Goal: Task Accomplishment & Management: Manage account settings

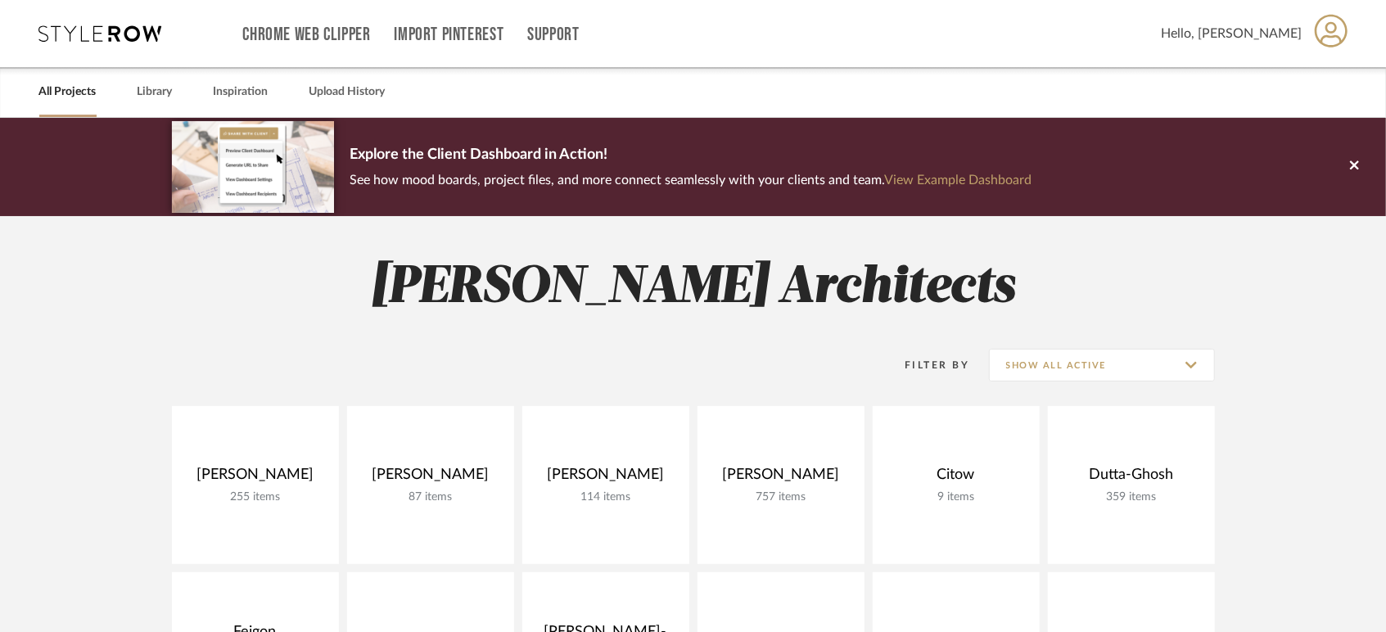
scroll to position [182, 0]
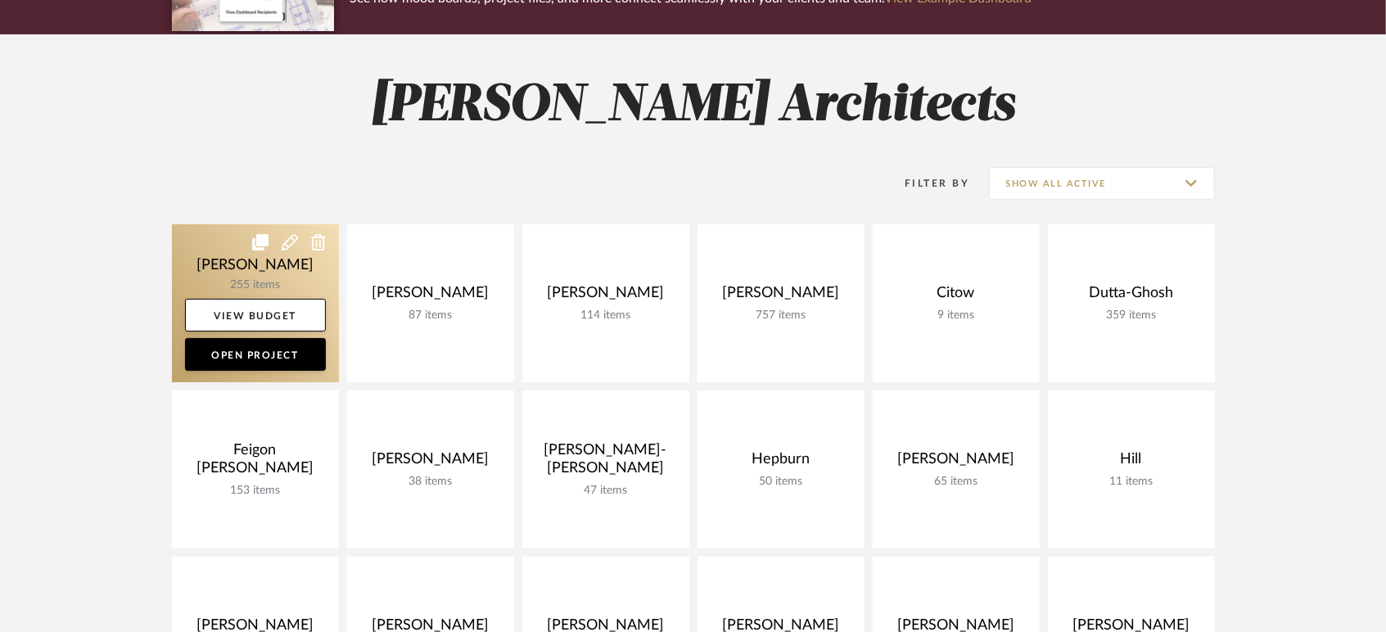
click at [210, 282] on link at bounding box center [255, 303] width 167 height 158
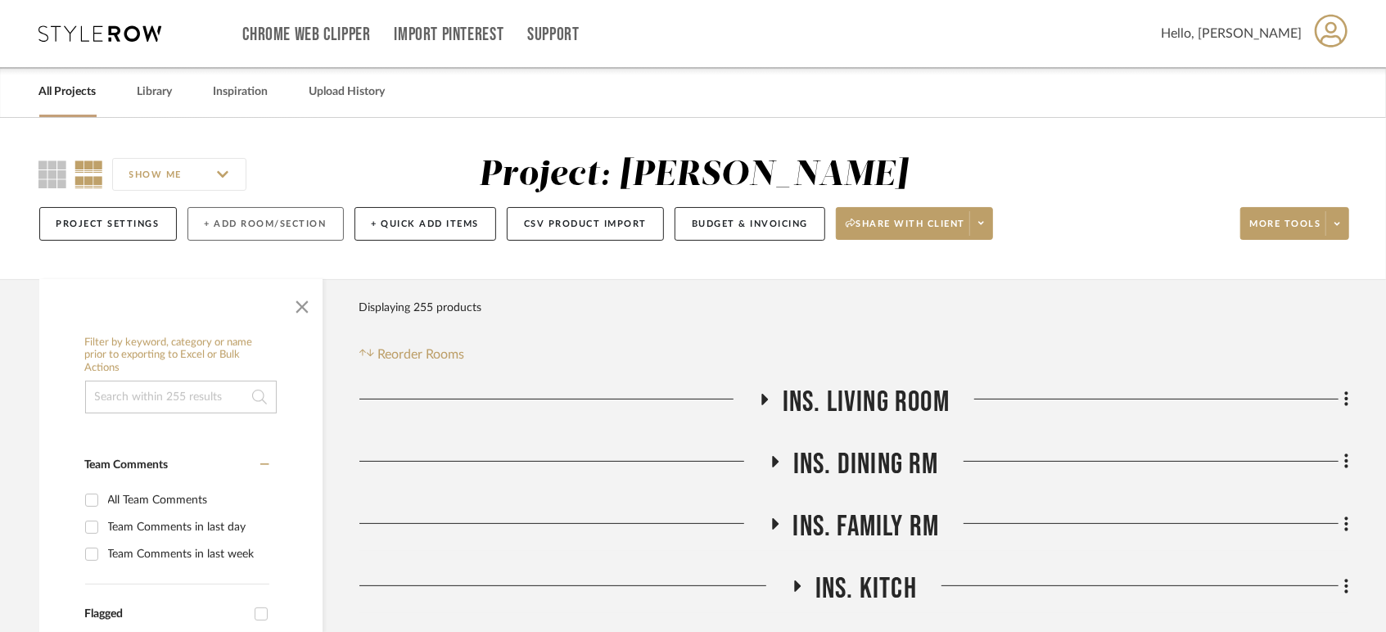
click at [242, 221] on button "+ Add Room/Section" at bounding box center [265, 224] width 156 height 34
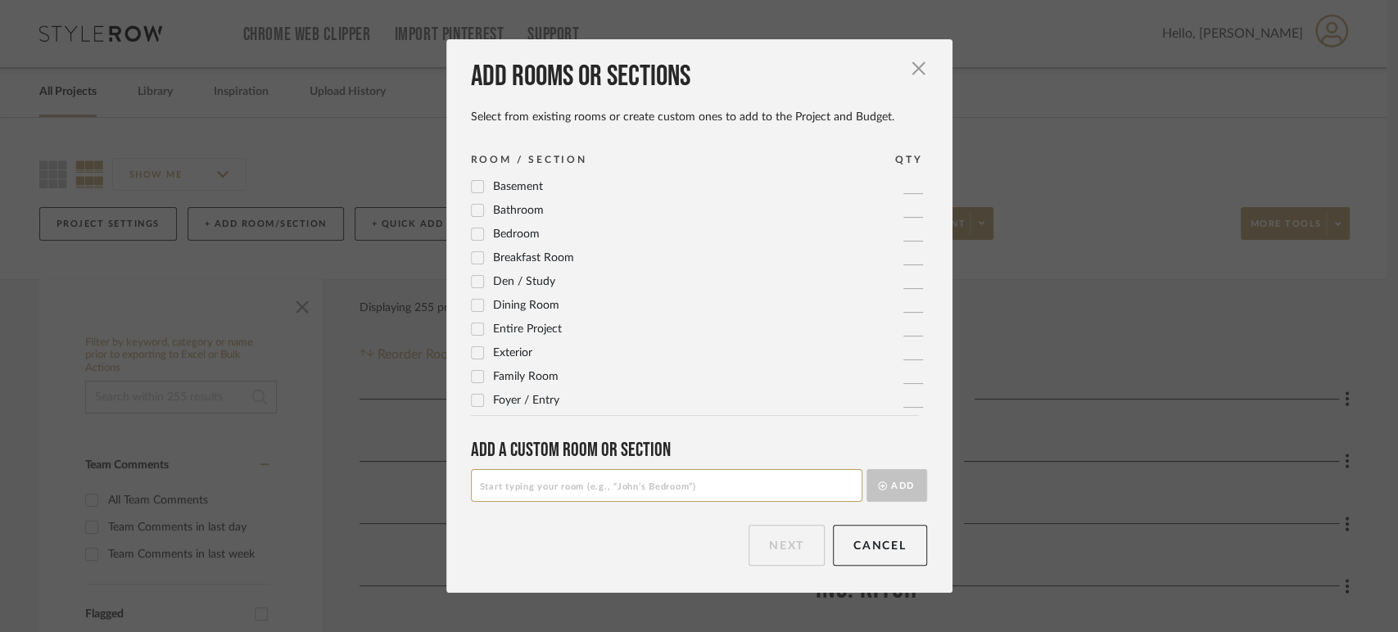
click at [612, 483] on input at bounding box center [666, 485] width 391 height 33
type input "Benches"
click at [905, 482] on button "Add" at bounding box center [896, 485] width 61 height 33
click at [784, 551] on button "Next" at bounding box center [786, 545] width 76 height 41
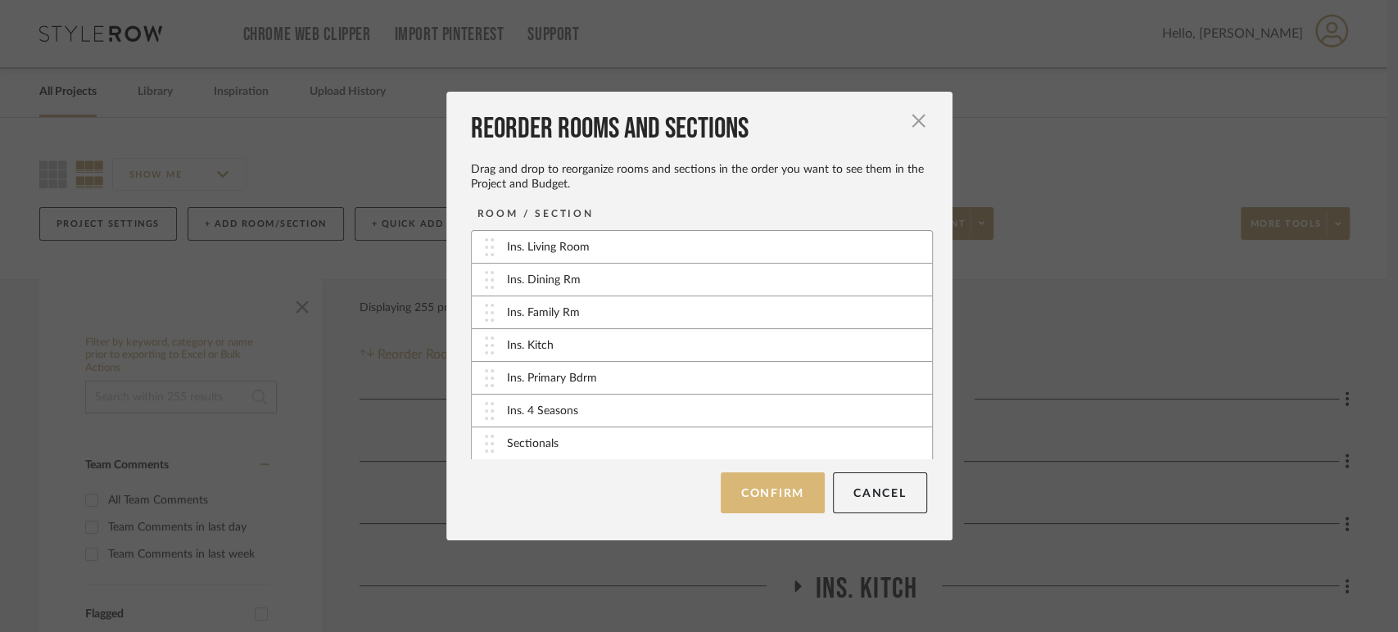
click at [785, 496] on button "Confirm" at bounding box center [772, 492] width 104 height 41
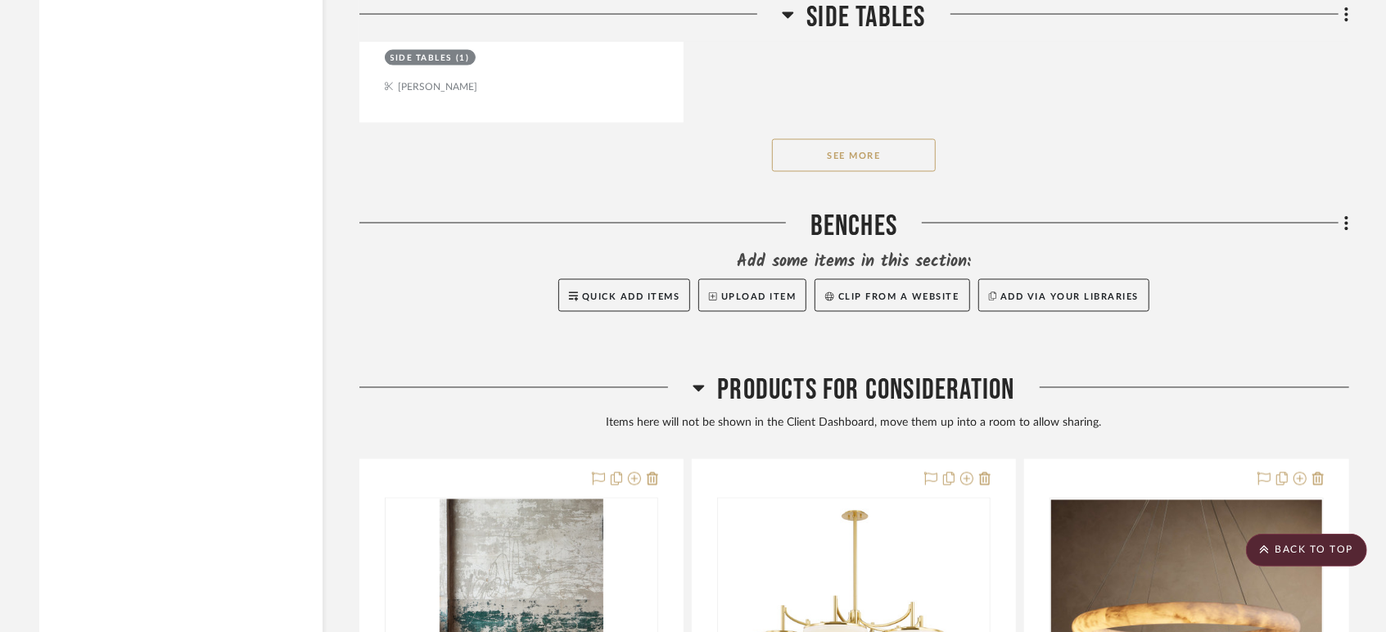
scroll to position [6362, 0]
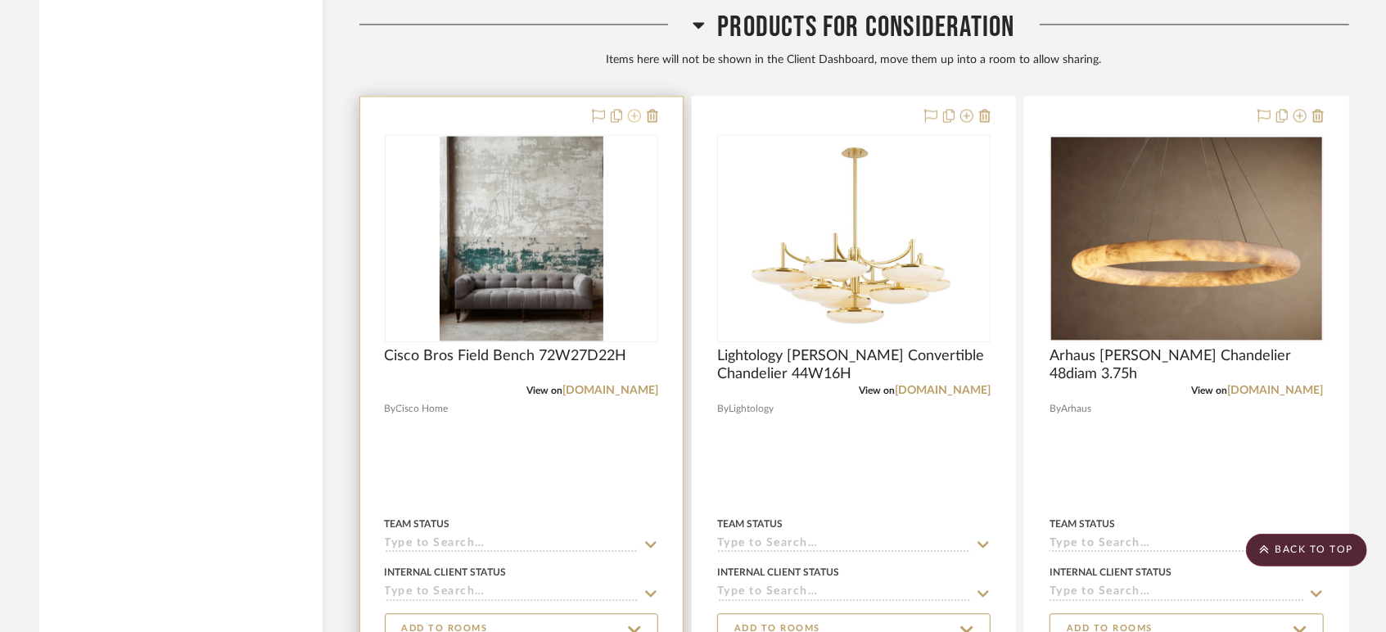
click at [635, 116] on icon at bounding box center [634, 115] width 13 height 13
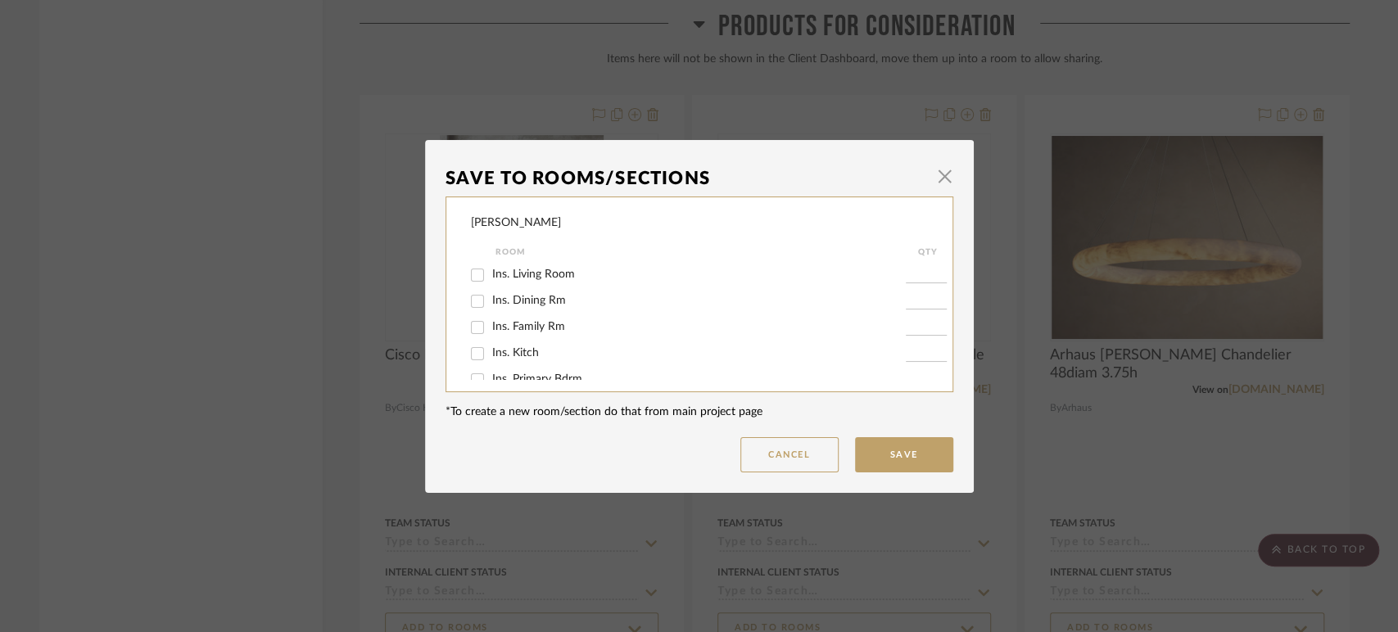
scroll to position [463, 0]
click at [512, 364] on span "Benches" at bounding box center [513, 360] width 43 height 11
click at [490, 364] on input "Benches" at bounding box center [477, 362] width 26 height 26
checkbox input "true"
type input "1"
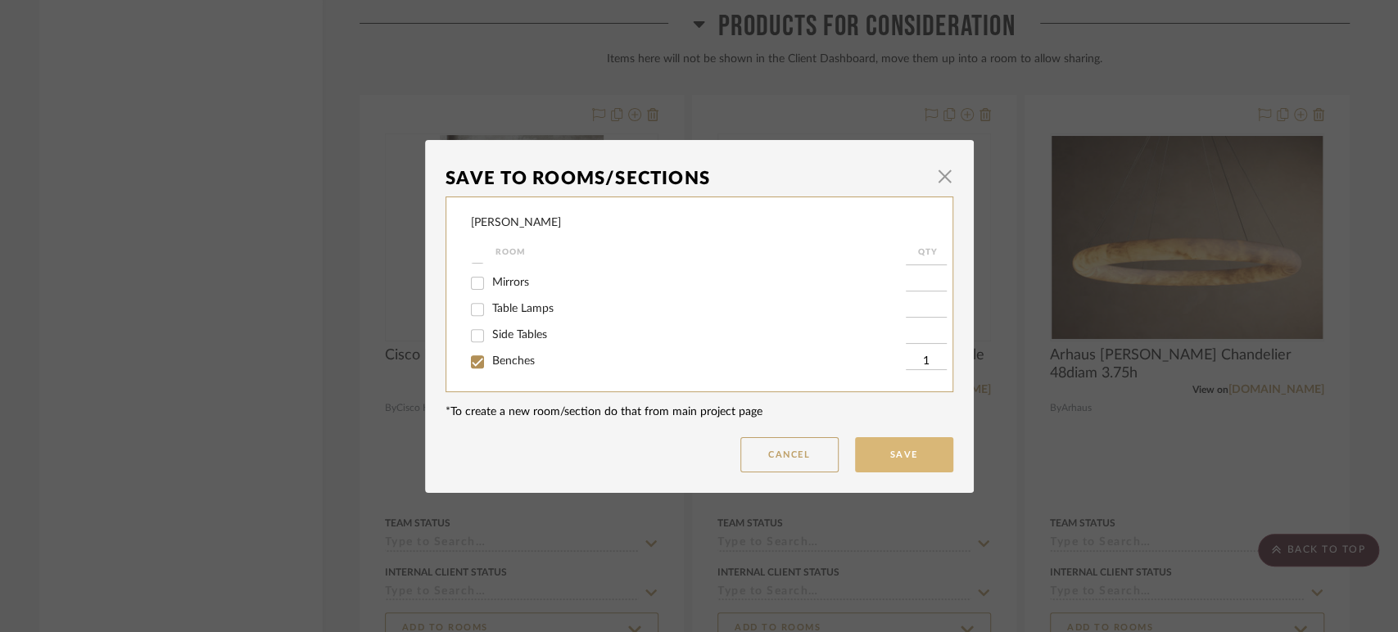
click at [883, 457] on button "Save" at bounding box center [904, 454] width 98 height 35
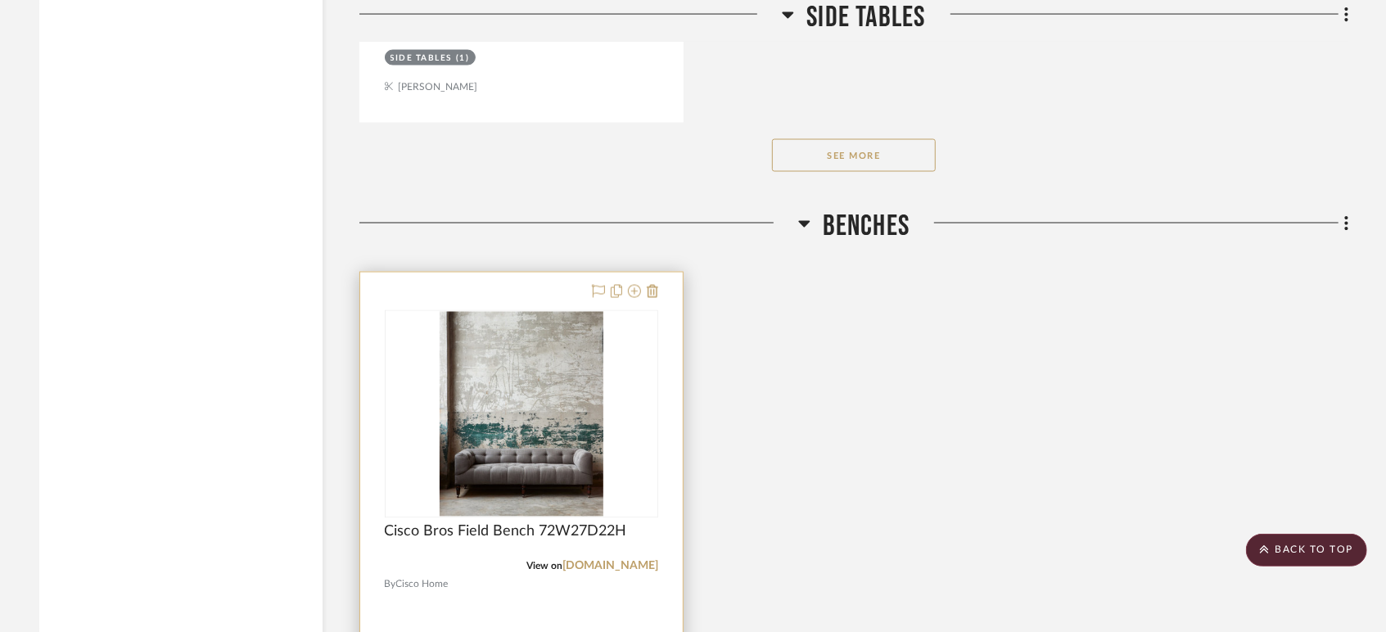
scroll to position [6271, 0]
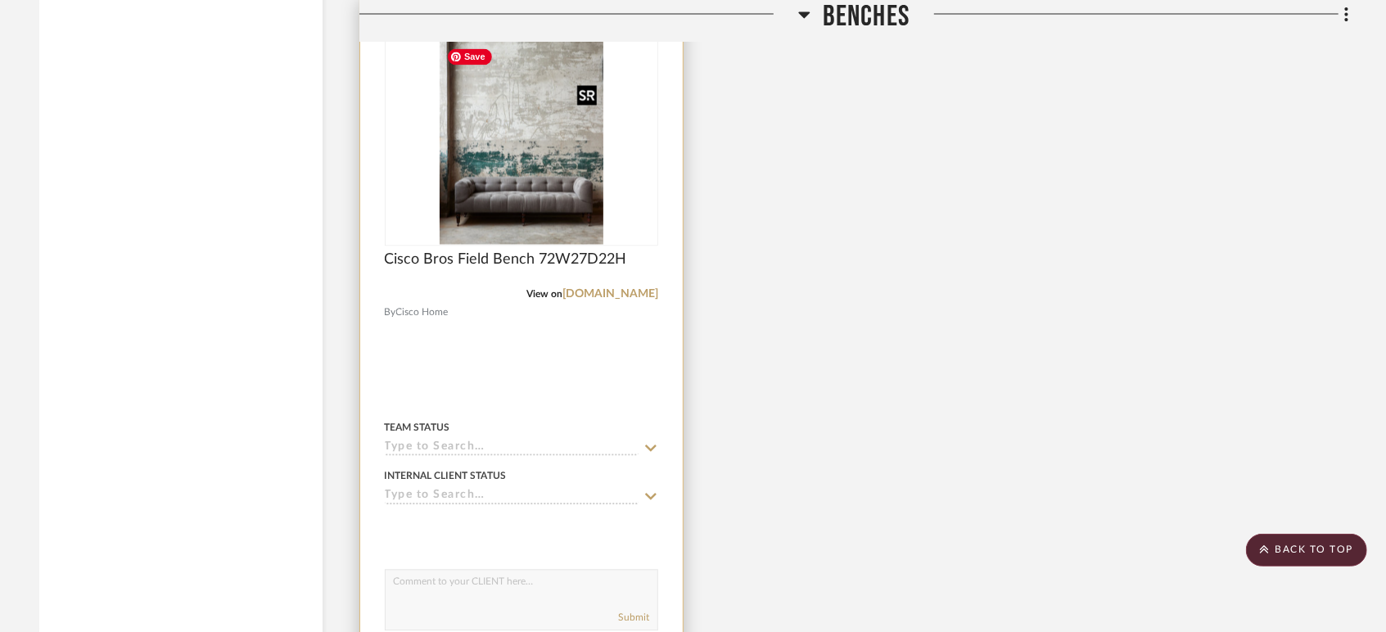
click at [0, 0] on img at bounding box center [0, 0] width 0 height 0
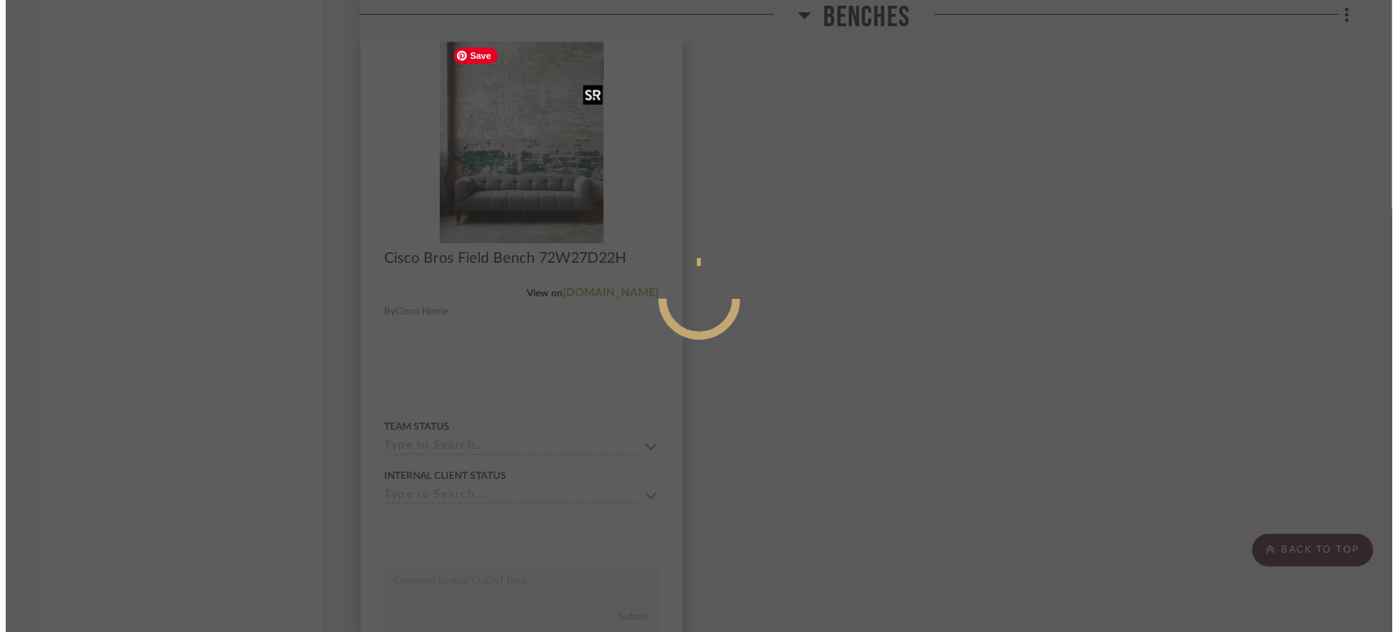
scroll to position [0, 0]
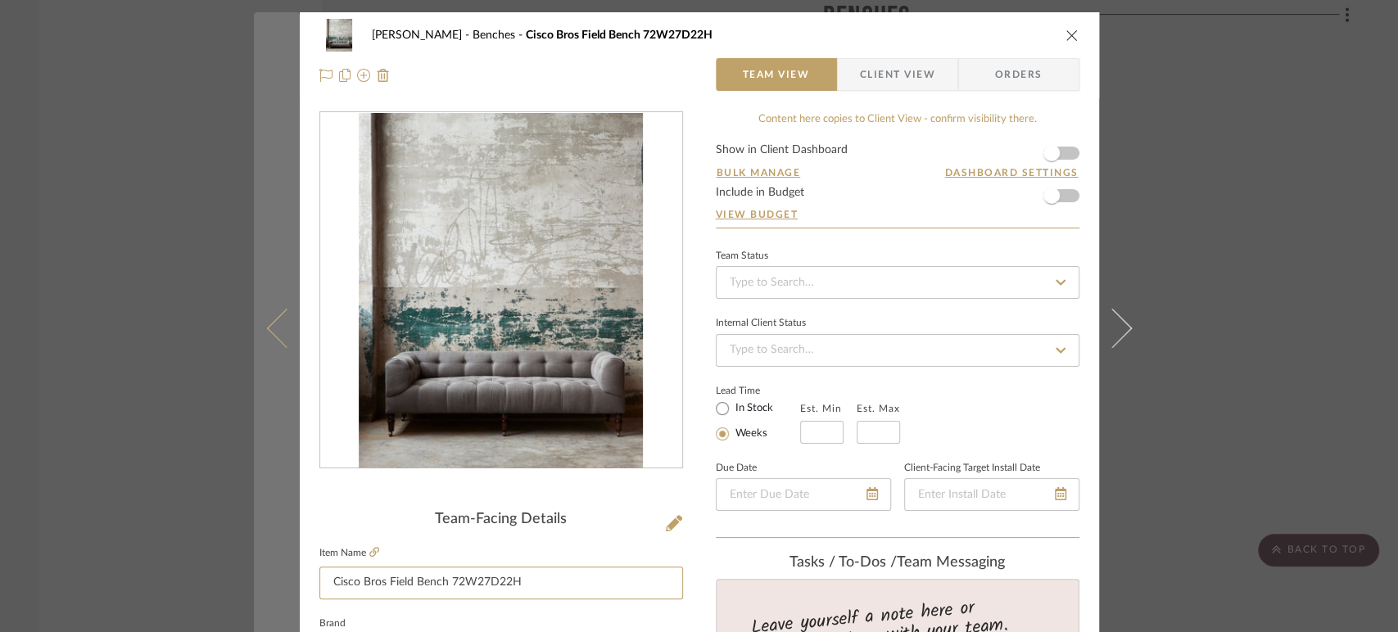
drag, startPoint x: 517, startPoint y: 581, endPoint x: 255, endPoint y: 583, distance: 262.0
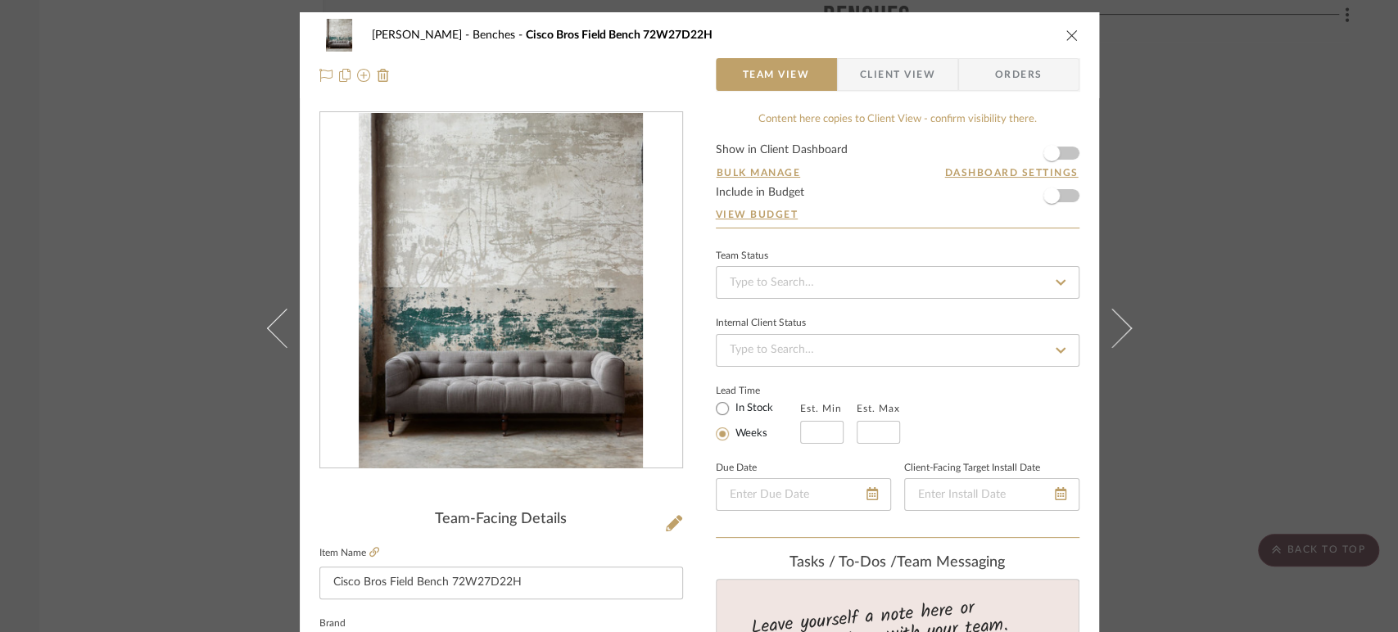
click at [1065, 38] on icon "close" at bounding box center [1071, 35] width 13 height 13
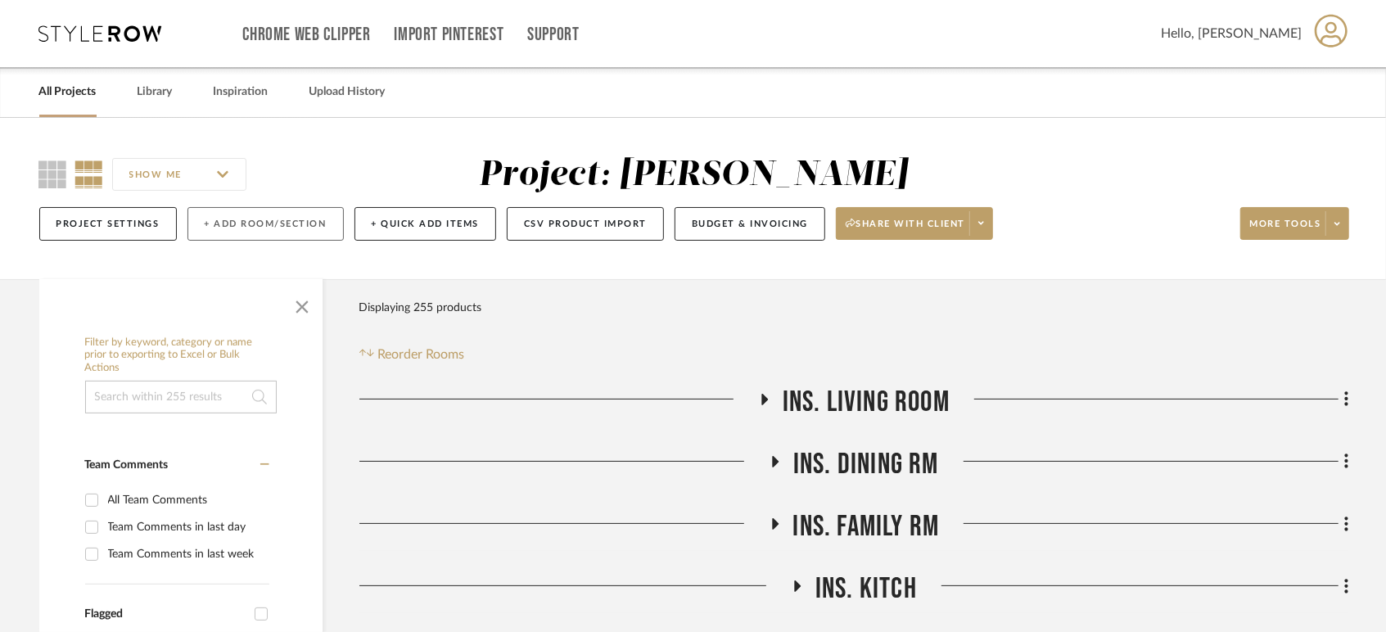
click at [234, 226] on button "+ Add Room/Section" at bounding box center [265, 224] width 156 height 34
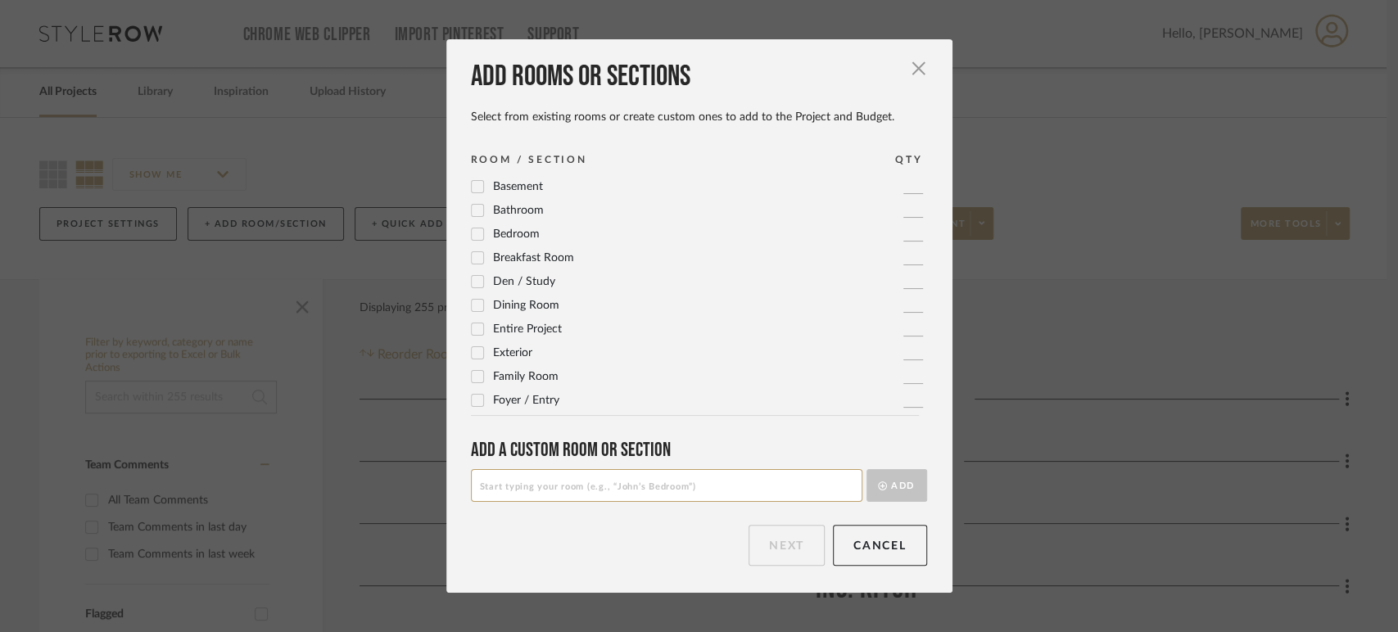
click at [563, 496] on input at bounding box center [666, 485] width 391 height 33
type input "Lighting"
click at [892, 486] on button "Add" at bounding box center [896, 485] width 61 height 33
click at [773, 543] on button "Next" at bounding box center [786, 545] width 76 height 41
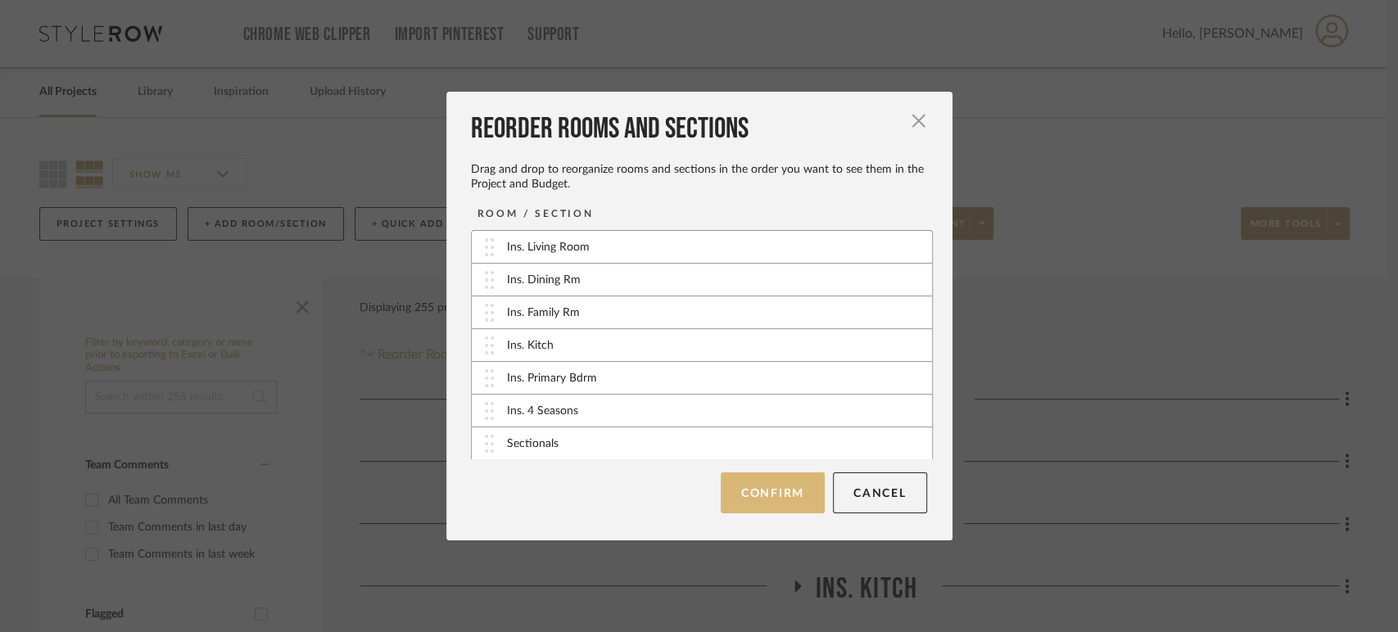
click at [787, 492] on button "Confirm" at bounding box center [772, 492] width 104 height 41
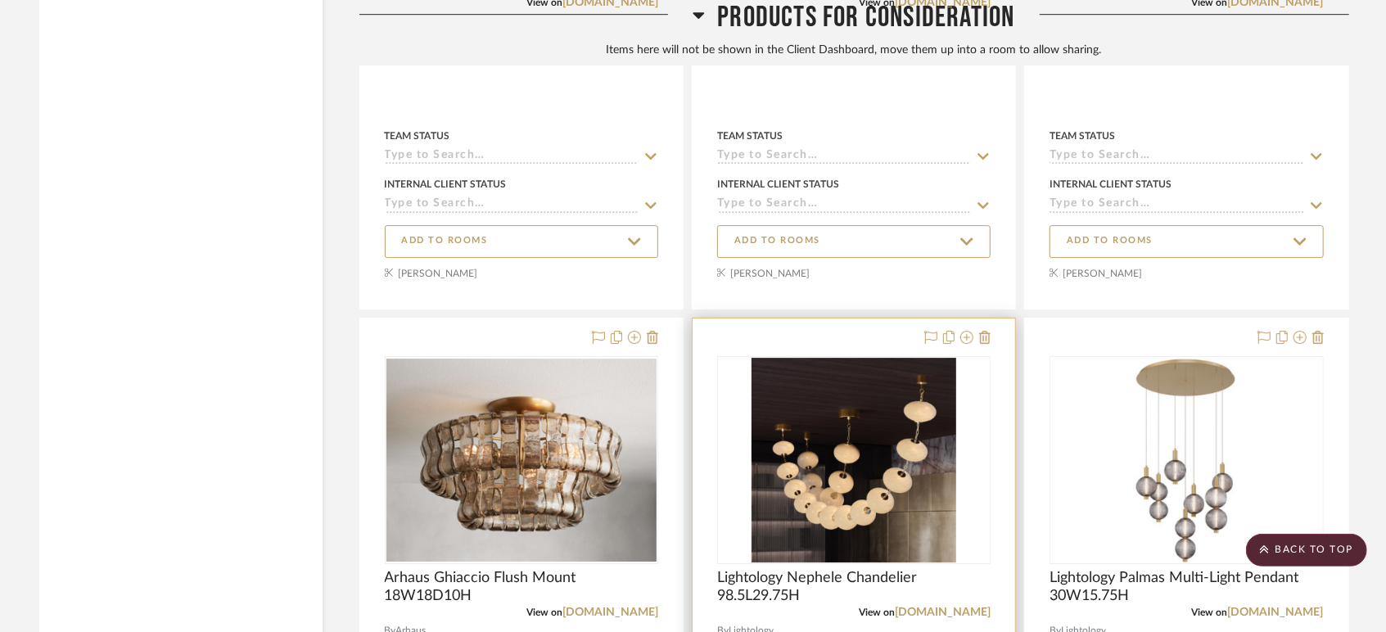
scroll to position [7732, 0]
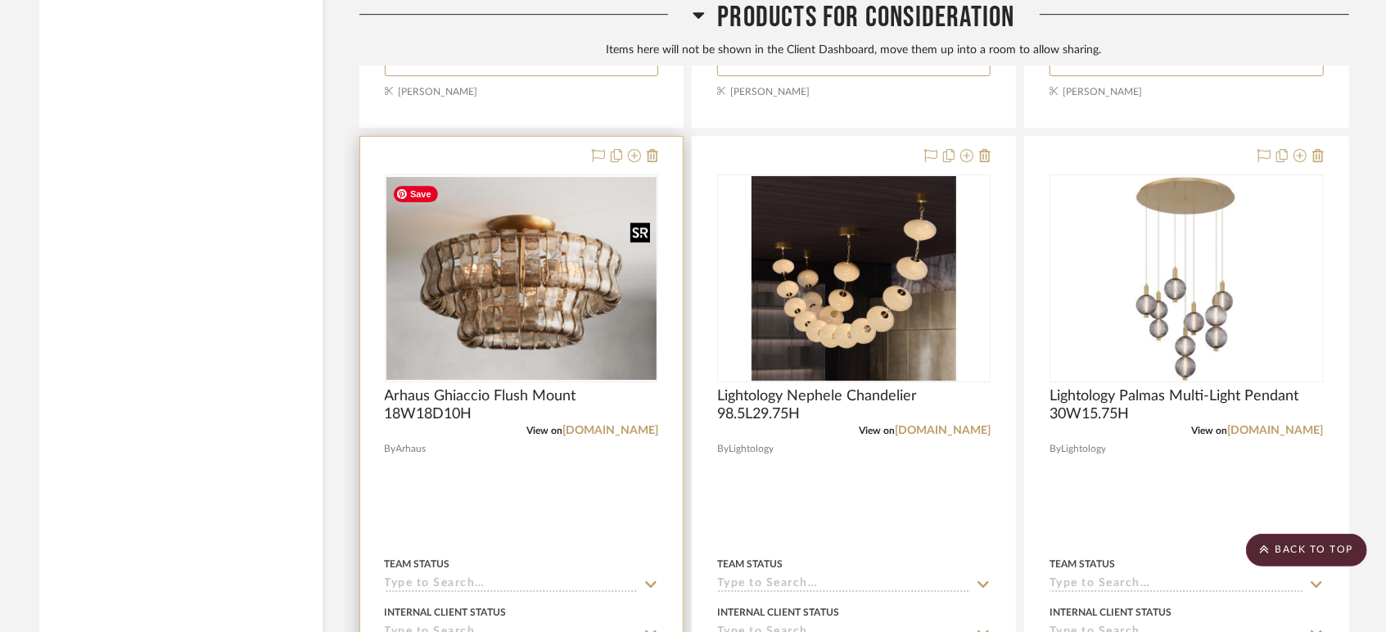
click at [499, 319] on img "0" at bounding box center [521, 278] width 270 height 203
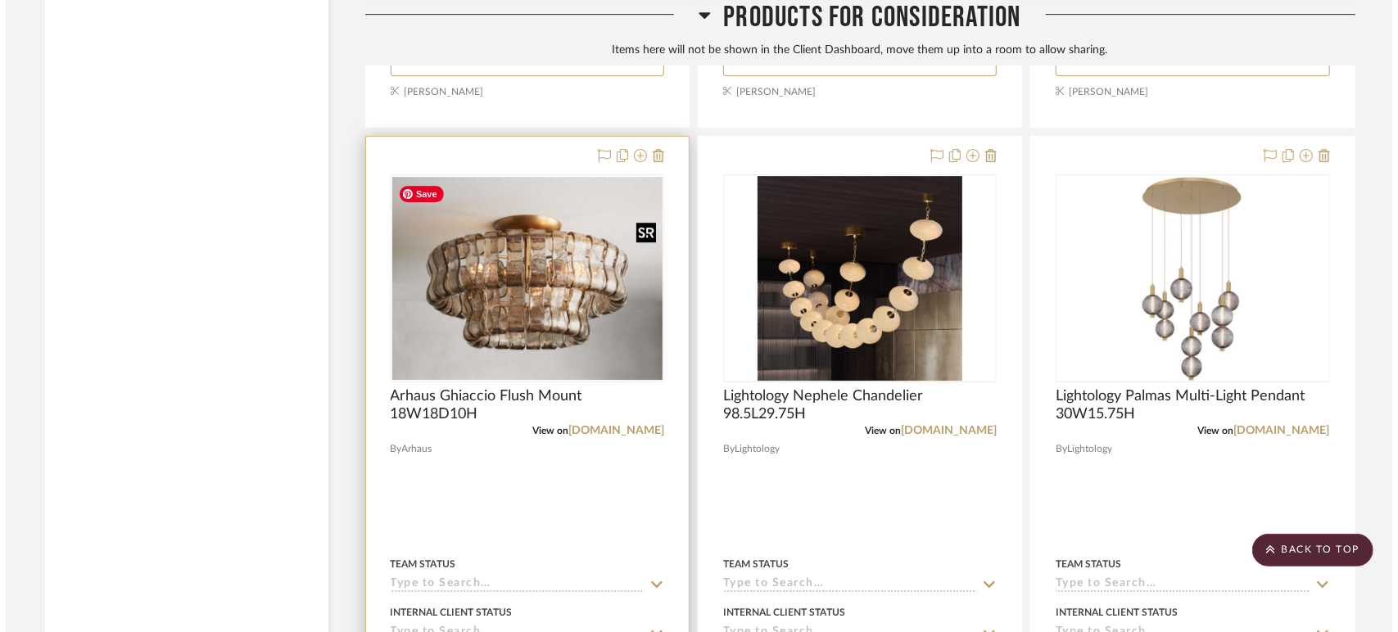
scroll to position [0, 0]
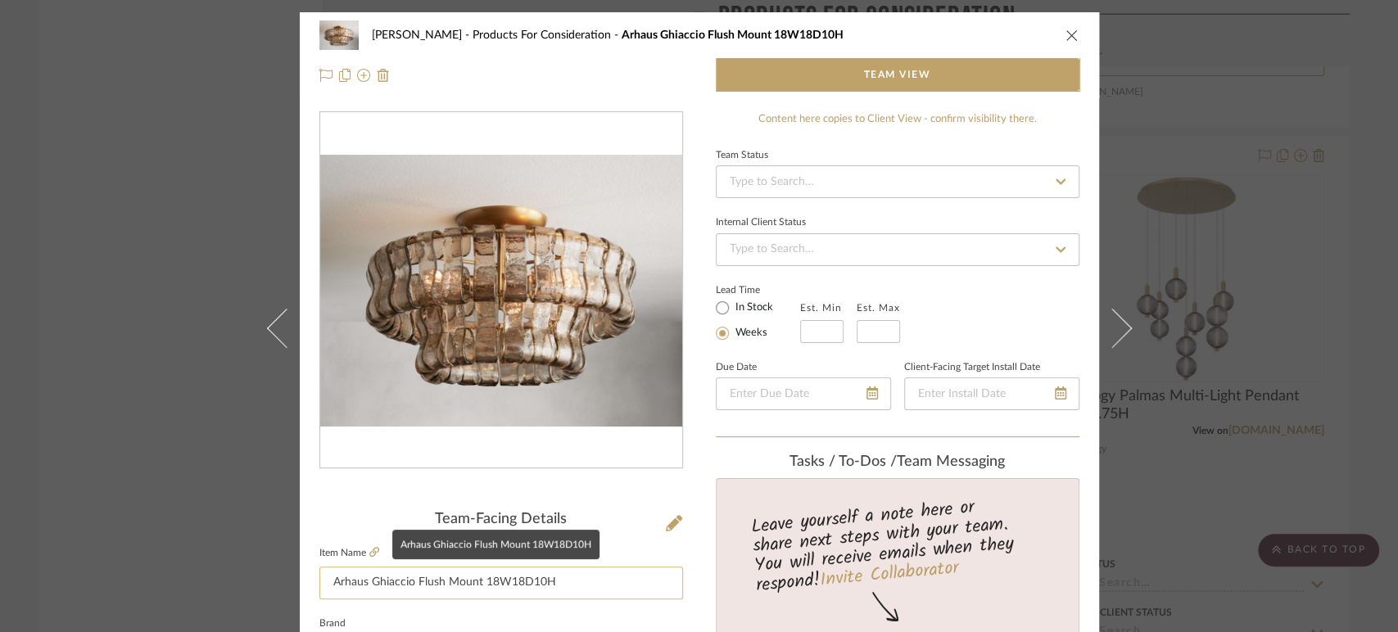
drag, startPoint x: 574, startPoint y: 567, endPoint x: 590, endPoint y: 558, distance: 18.3
click at [594, 555] on mat-tooltip-component "Arhaus Ghiaccio Flush Mount 18W18D10H" at bounding box center [495, 544] width 207 height 29
click at [570, 578] on input "Arhaus Ghiaccio Flush Mount 18W18D10H" at bounding box center [501, 583] width 364 height 33
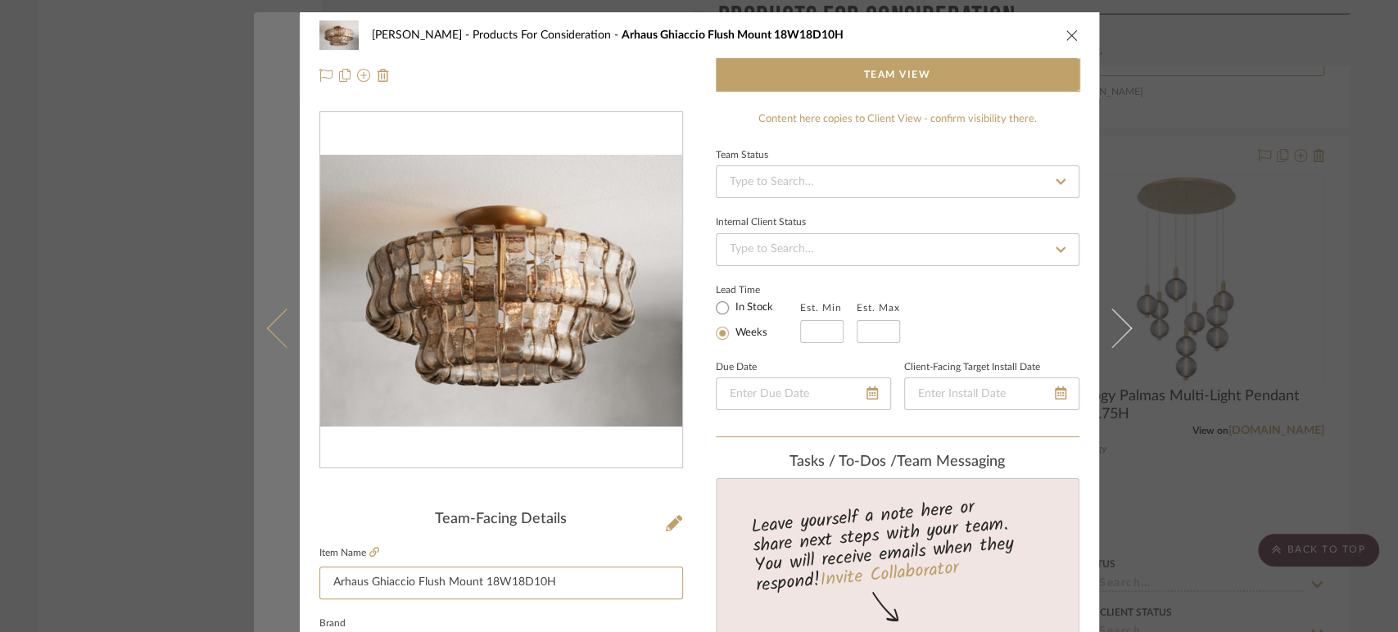
drag, startPoint x: 584, startPoint y: 582, endPoint x: 281, endPoint y: 584, distance: 302.9
click at [281, 584] on mat-dialog-content "[PERSON_NAME] Products For Consideration Arhaus Ghiaccio Flush Mount 18W18D10H …" at bounding box center [699, 578] width 891 height 1132
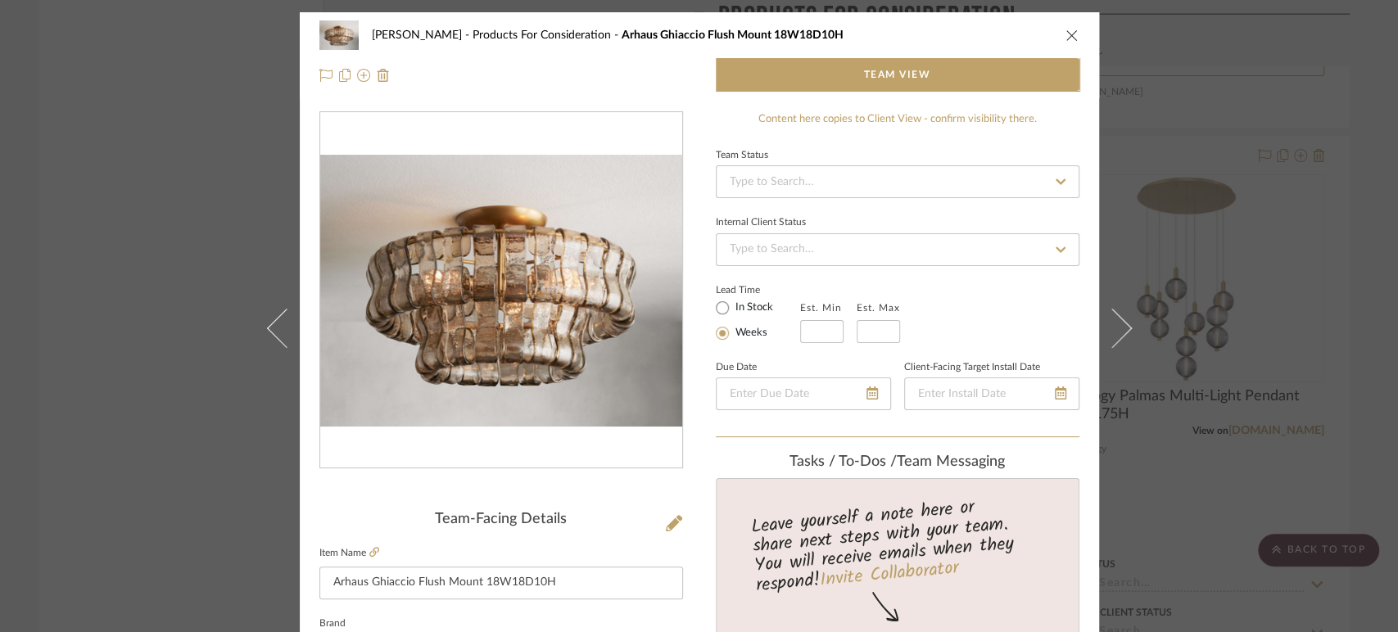
click at [1065, 32] on icon "close" at bounding box center [1071, 35] width 13 height 13
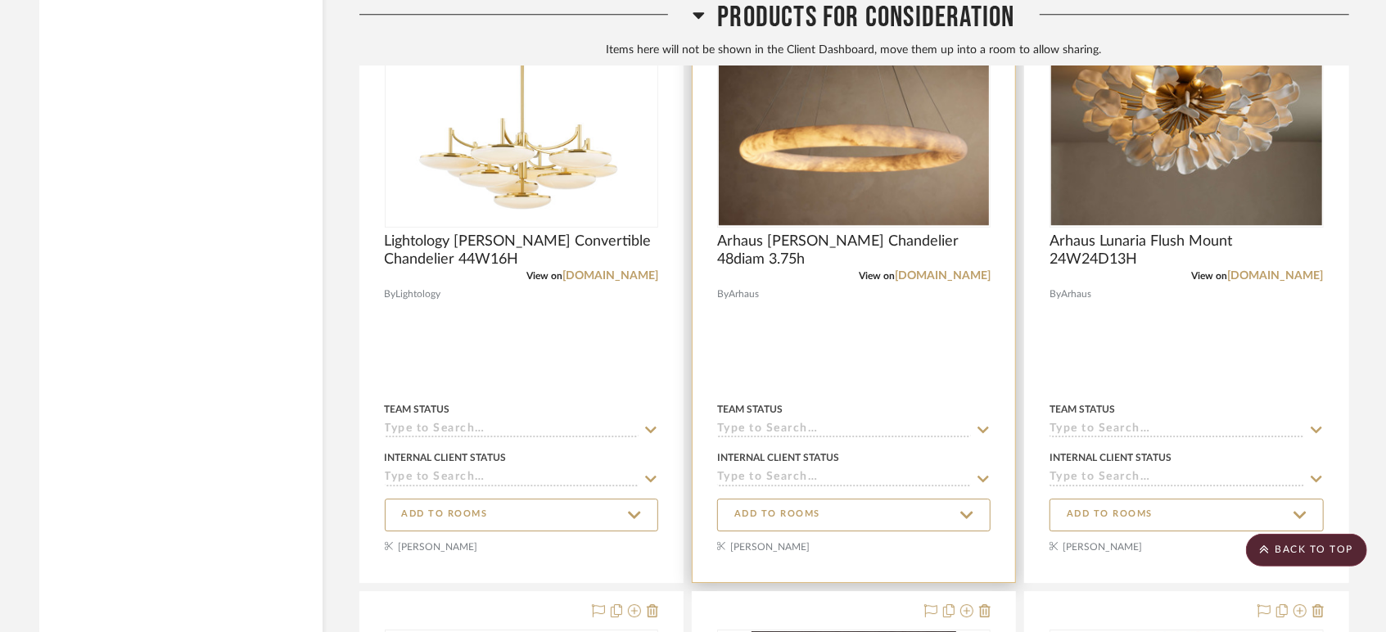
scroll to position [7369, 0]
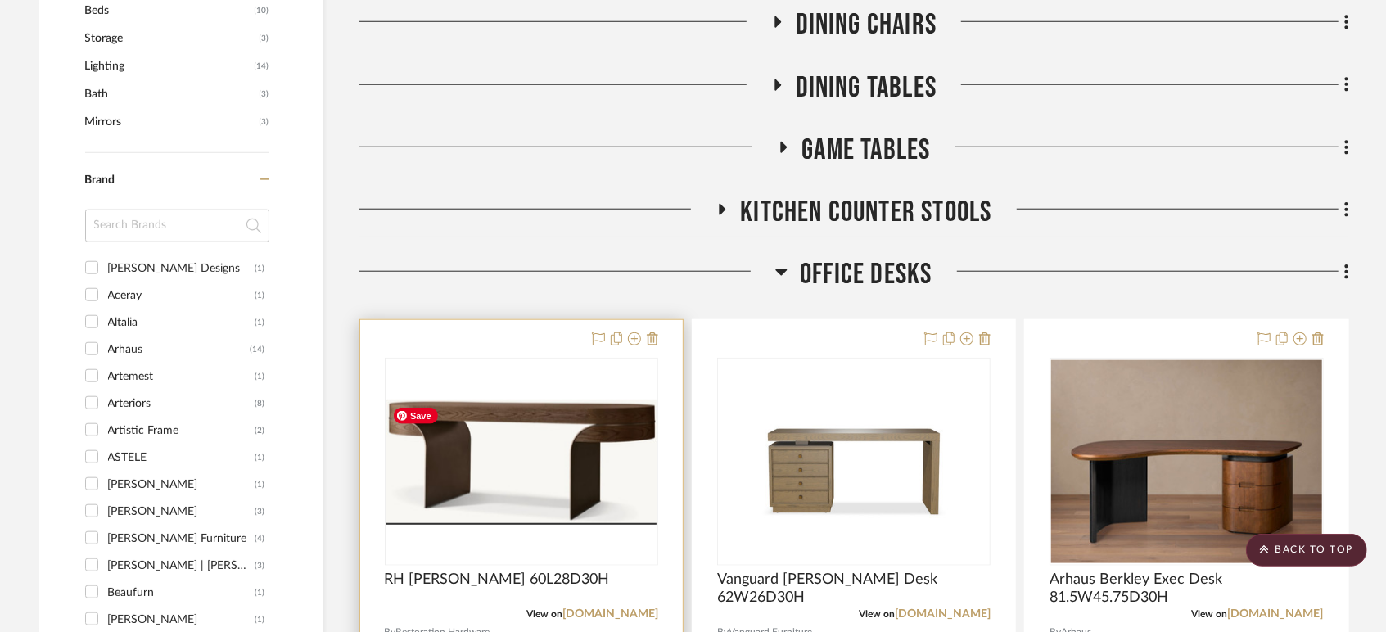
scroll to position [910, 0]
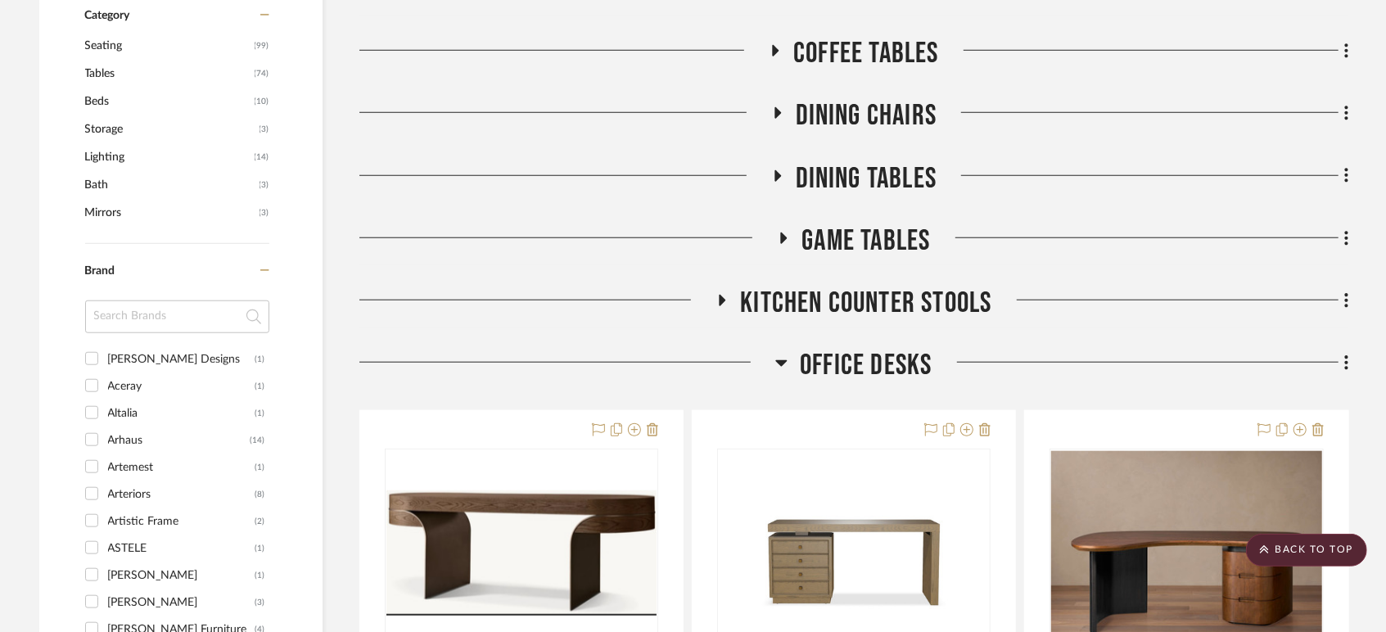
click at [820, 368] on span "Office Desks" at bounding box center [866, 365] width 132 height 35
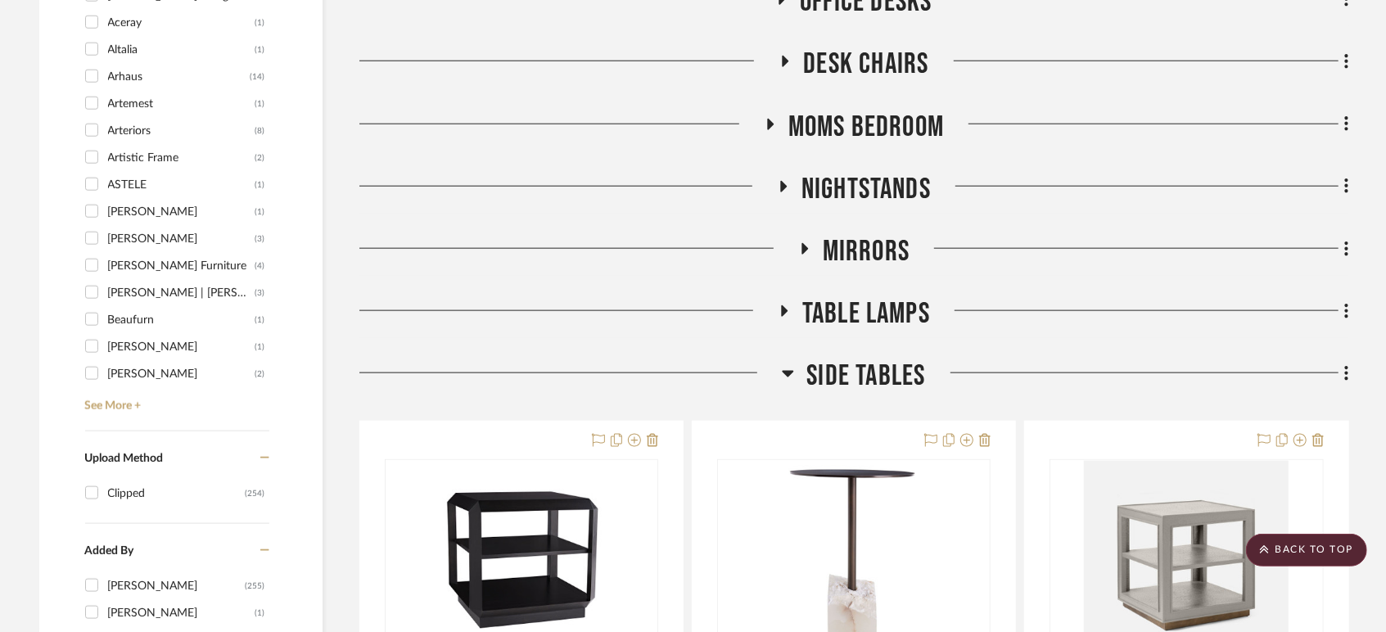
scroll to position [1546, 0]
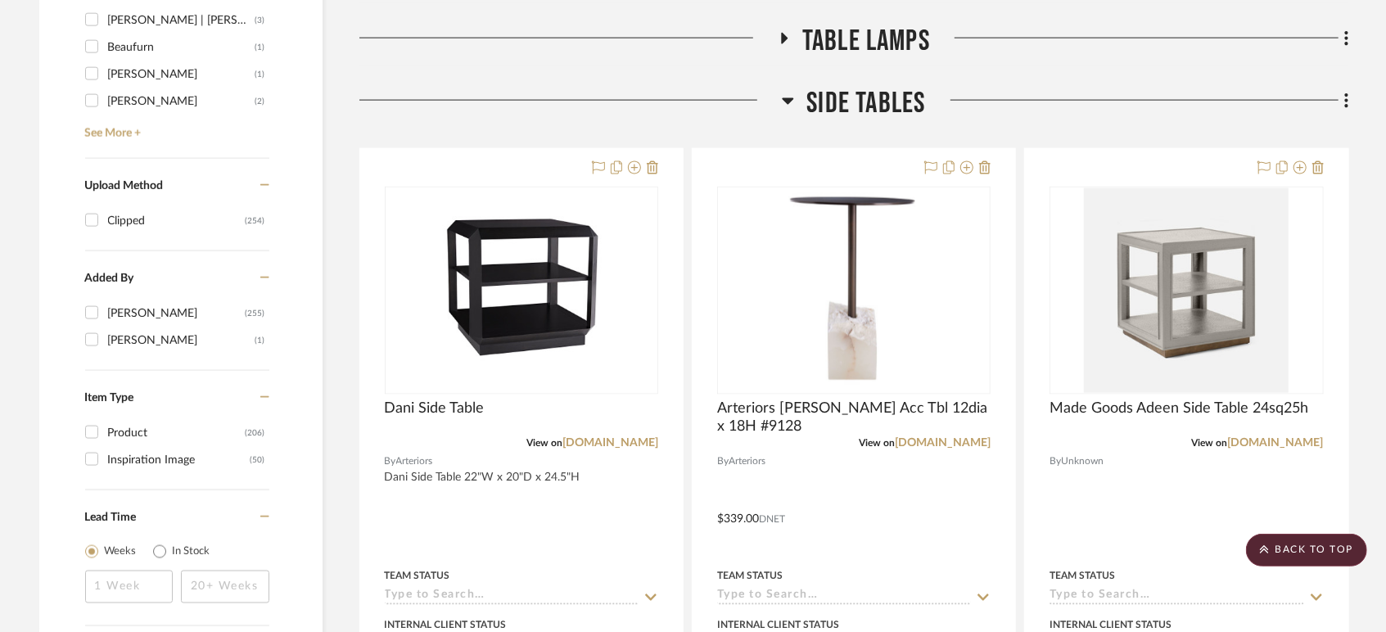
click at [864, 97] on span "Side Tables" at bounding box center [865, 103] width 119 height 35
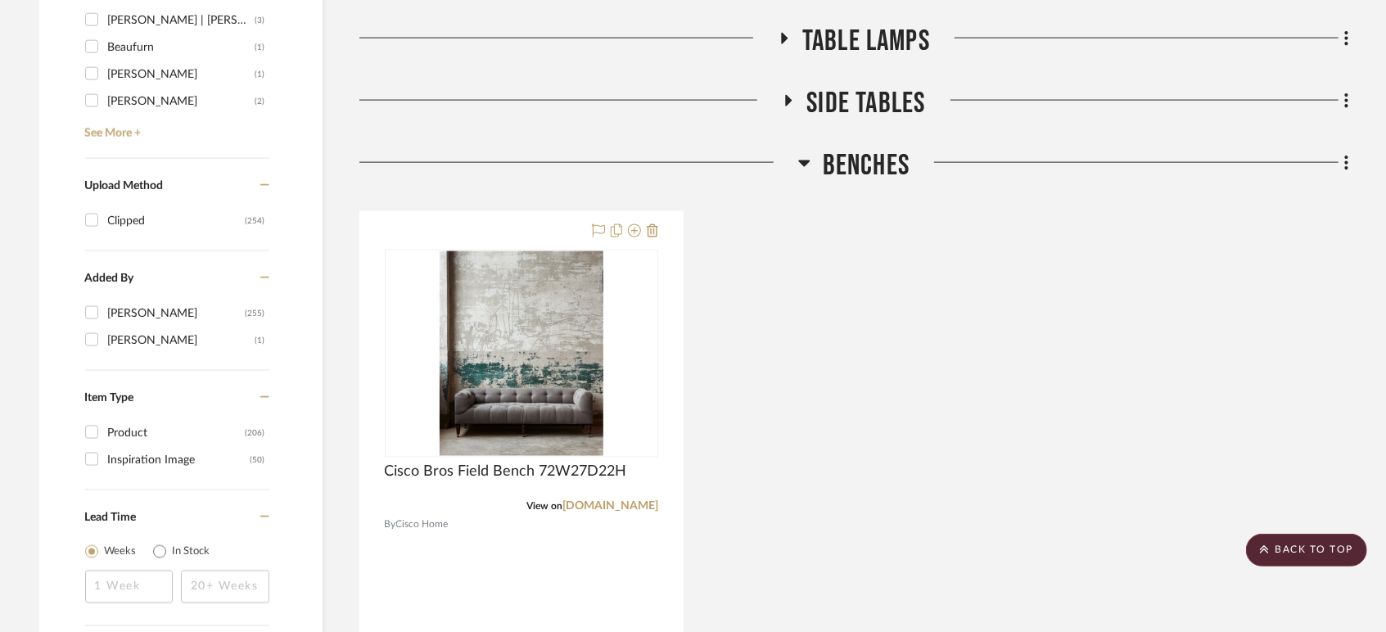
click at [851, 162] on span "Benches" at bounding box center [866, 165] width 87 height 35
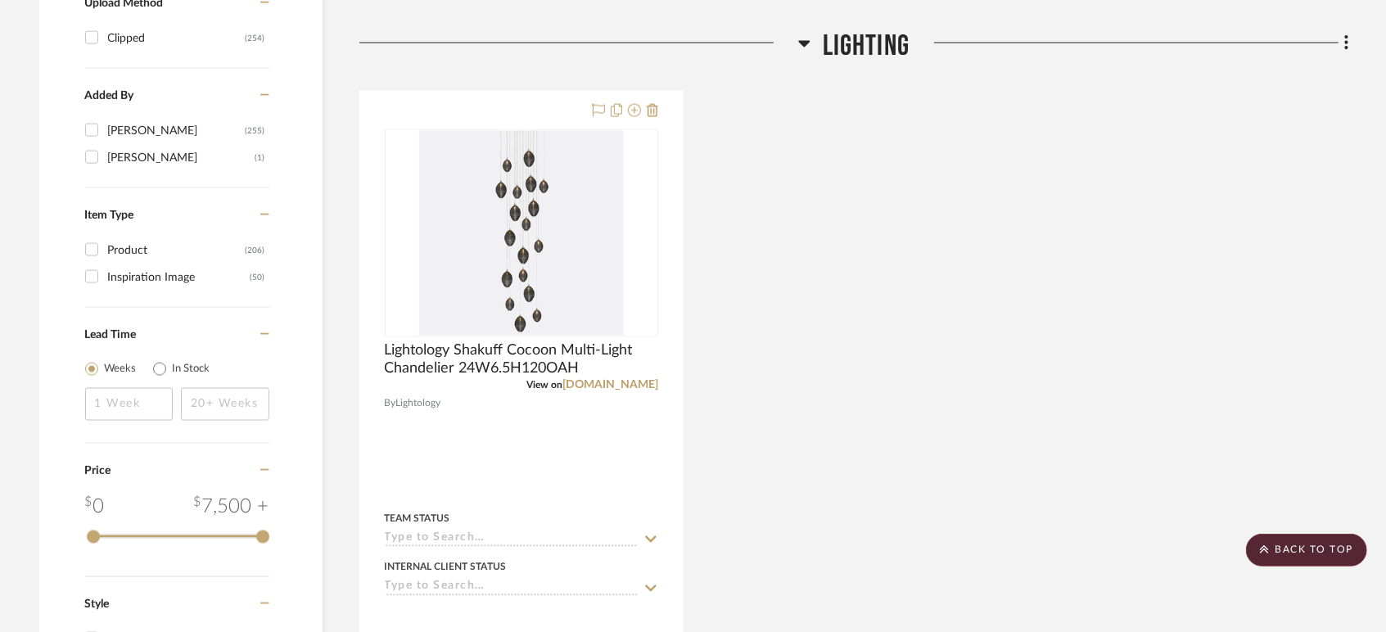
scroll to position [1819, 0]
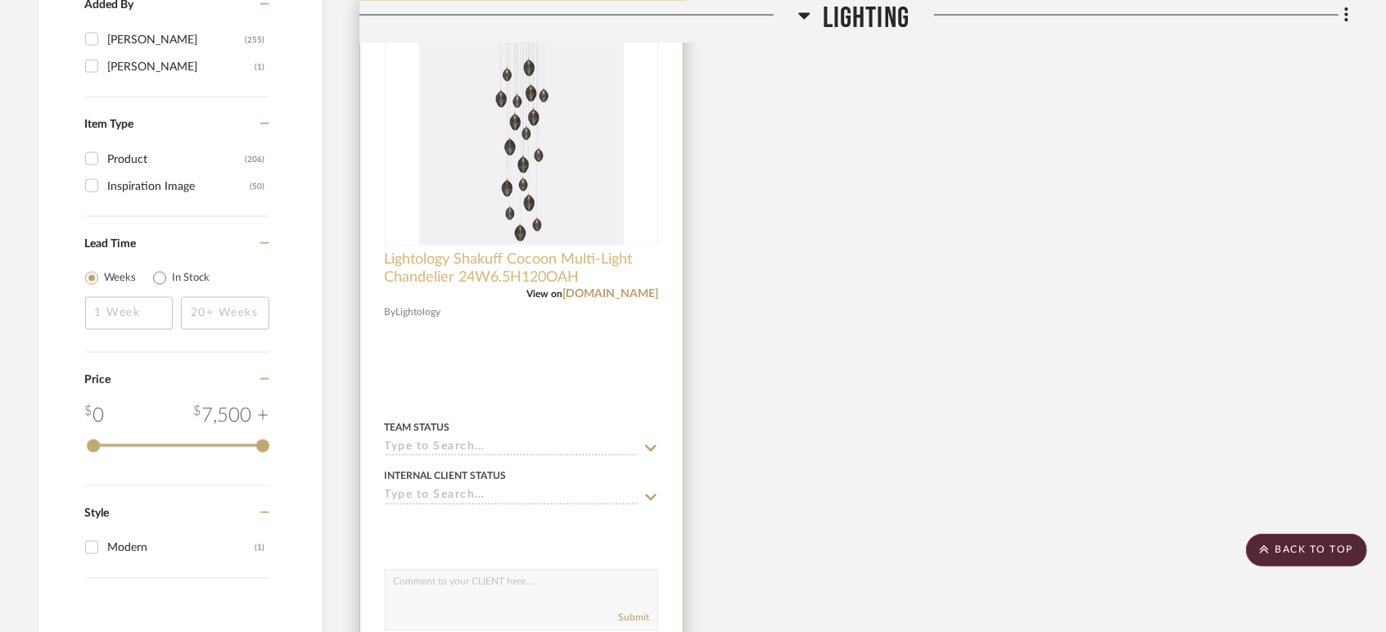
click at [521, 277] on span "Lightology Shakuff Cocoon Multi-Light Chandelier 24W6.5H120OAH" at bounding box center [521, 269] width 273 height 36
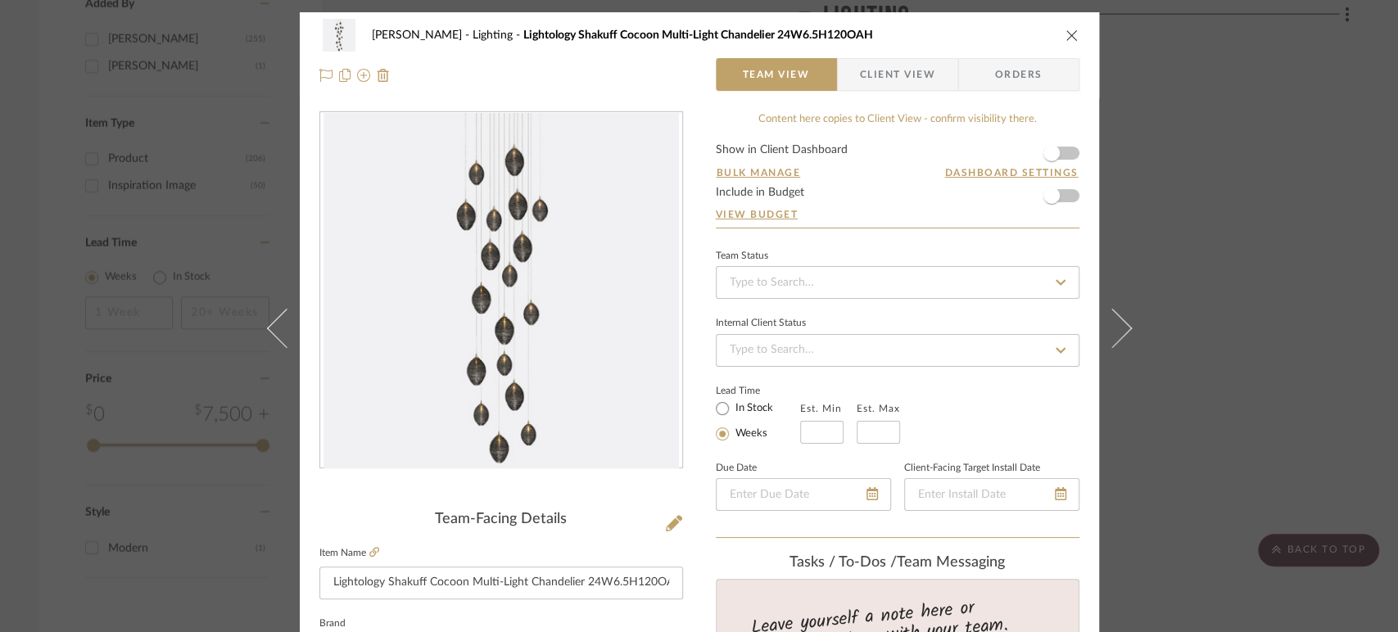
scroll to position [182, 0]
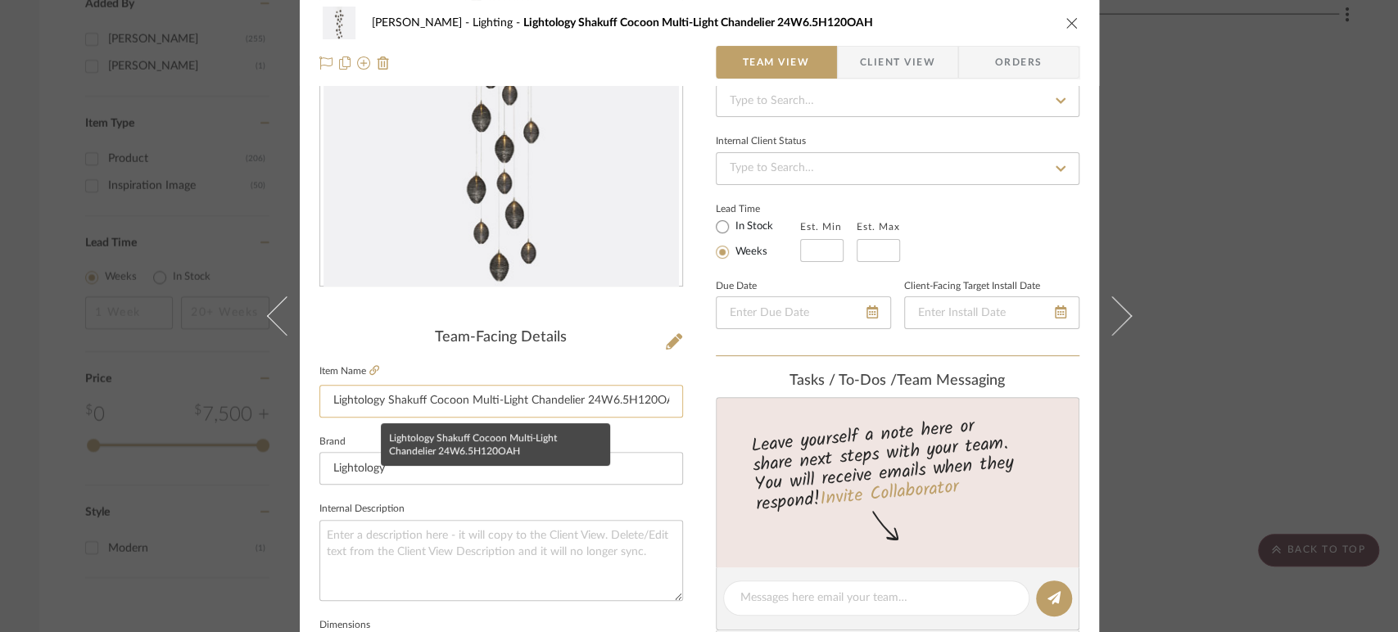
click at [490, 404] on input "Lightology Shakuff Cocoon Multi-Light Chandelier 24W6.5H120OAH" at bounding box center [501, 401] width 364 height 33
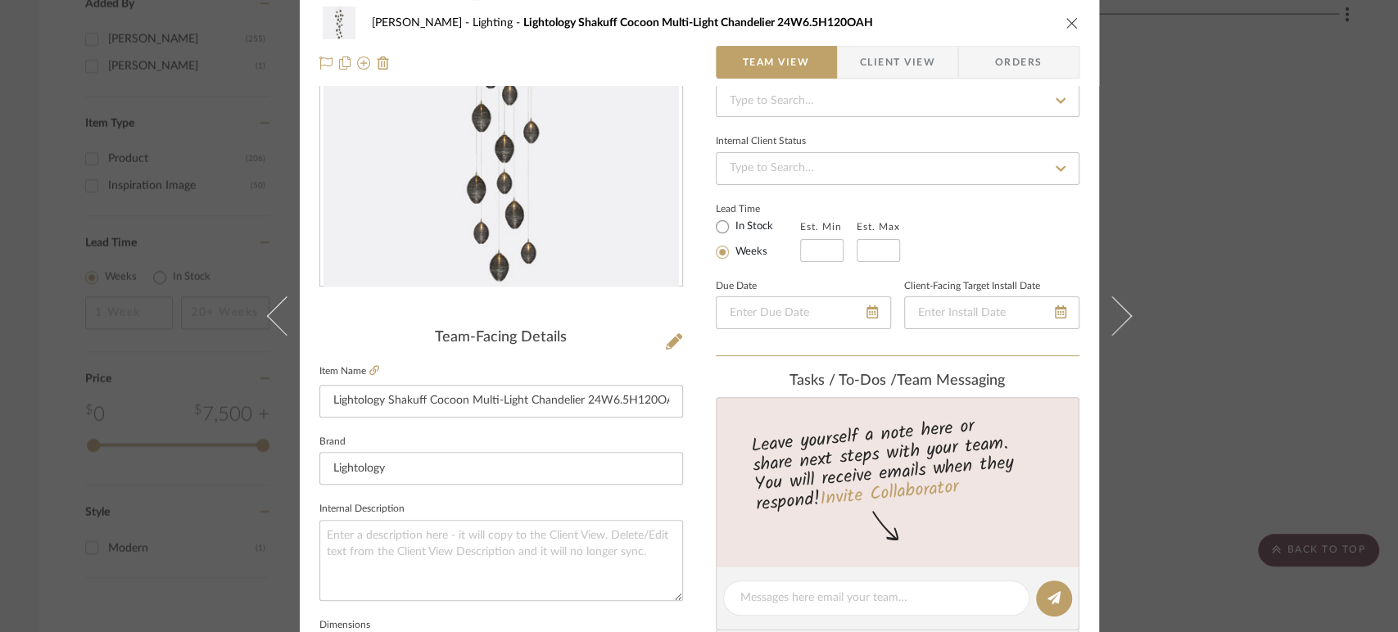
click at [1065, 19] on icon "close" at bounding box center [1071, 22] width 13 height 13
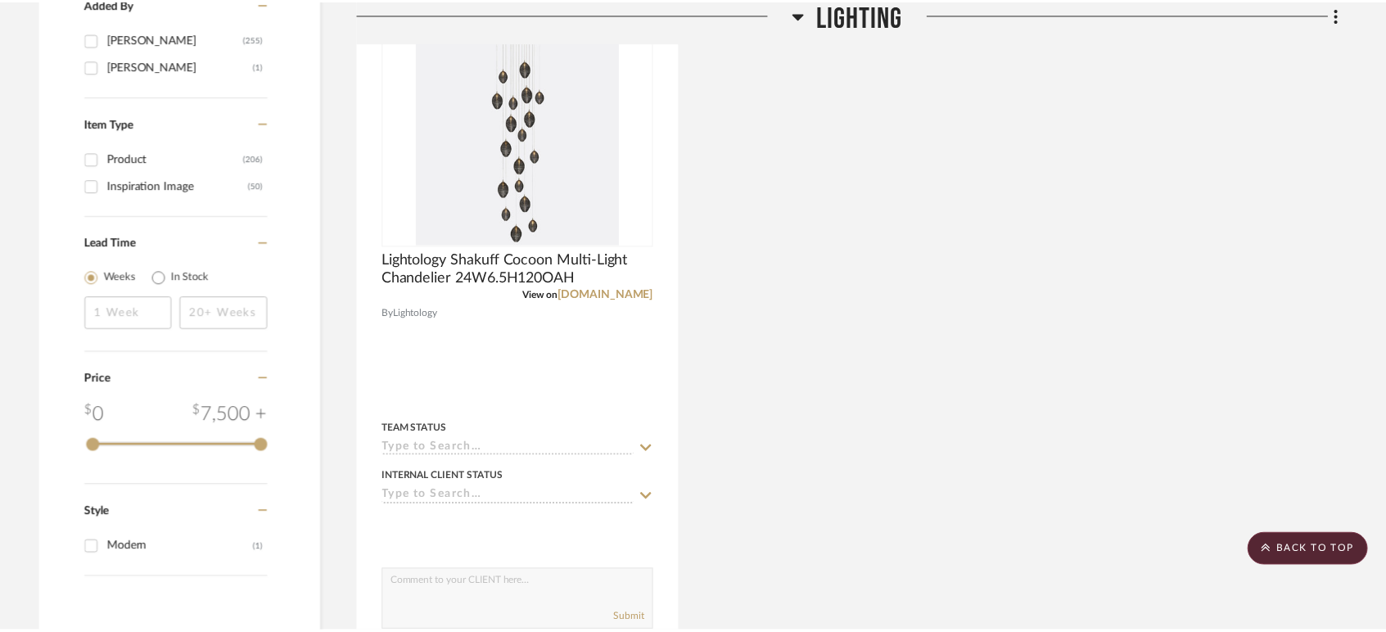
scroll to position [1819, 0]
click at [833, 142] on div "Lightology Shakuff Cocoon Multi-Light Chandelier 24W6.5H120OAH View on lightolo…" at bounding box center [854, 359] width 990 height 718
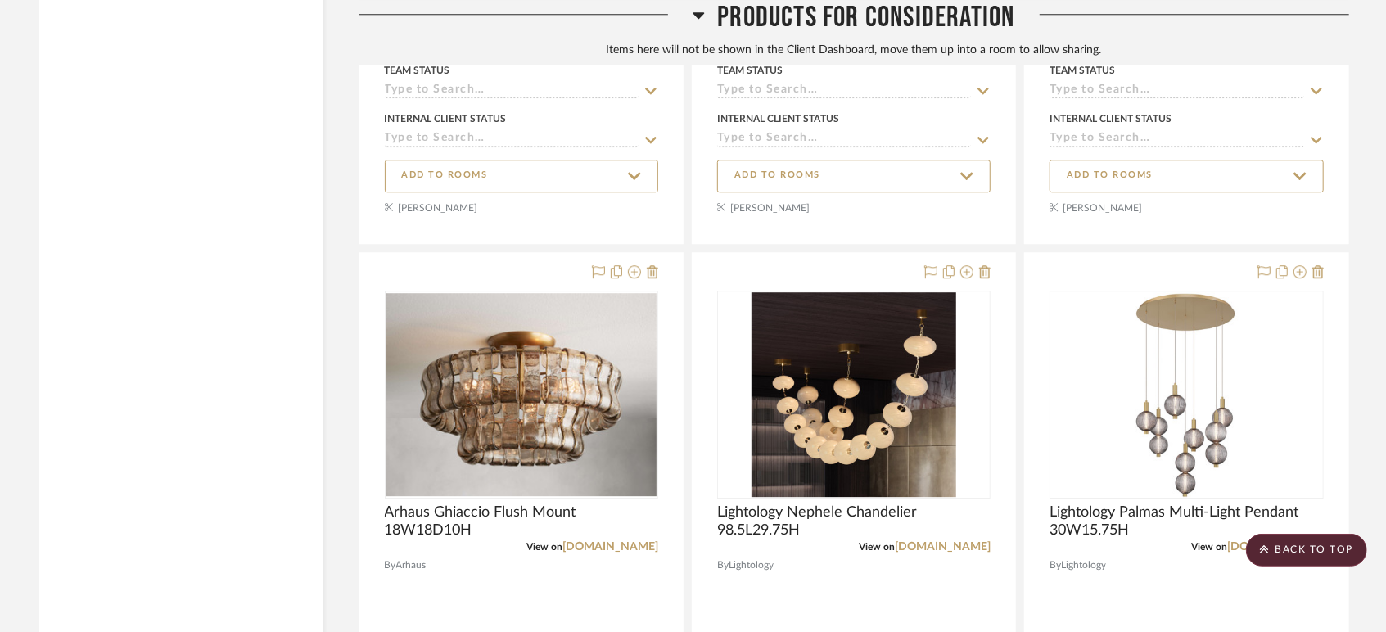
scroll to position [3183, 0]
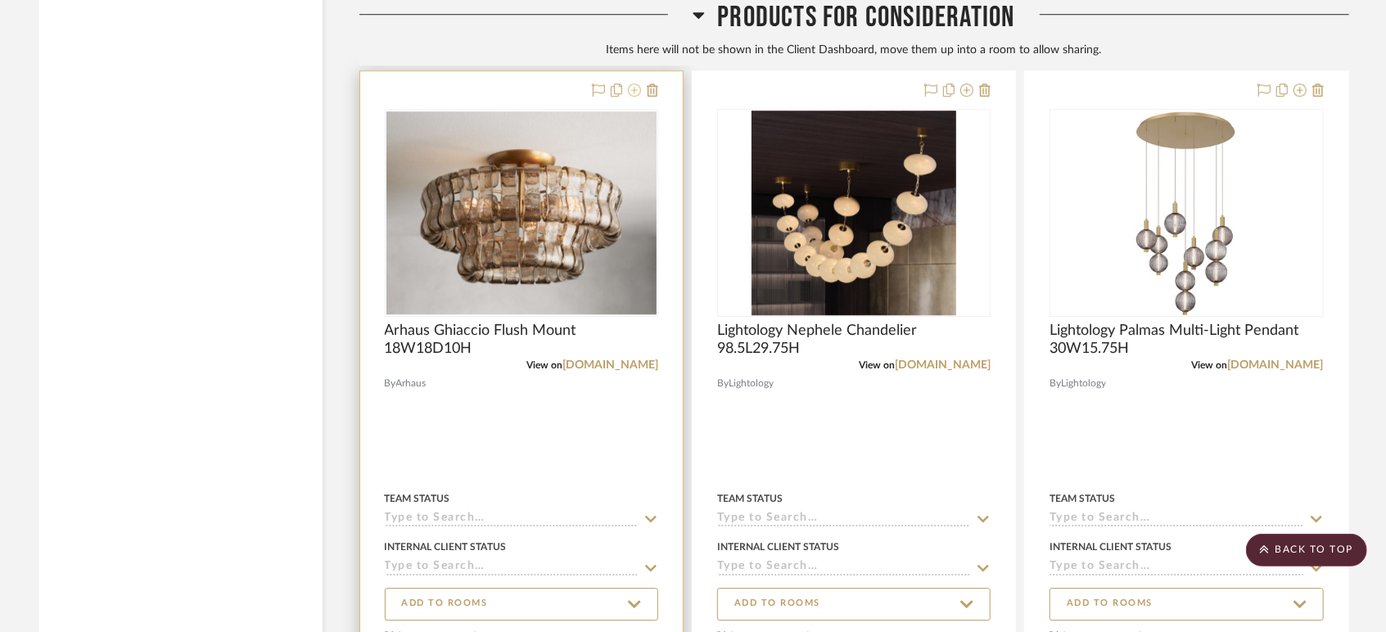
click at [633, 85] on icon at bounding box center [634, 90] width 13 height 13
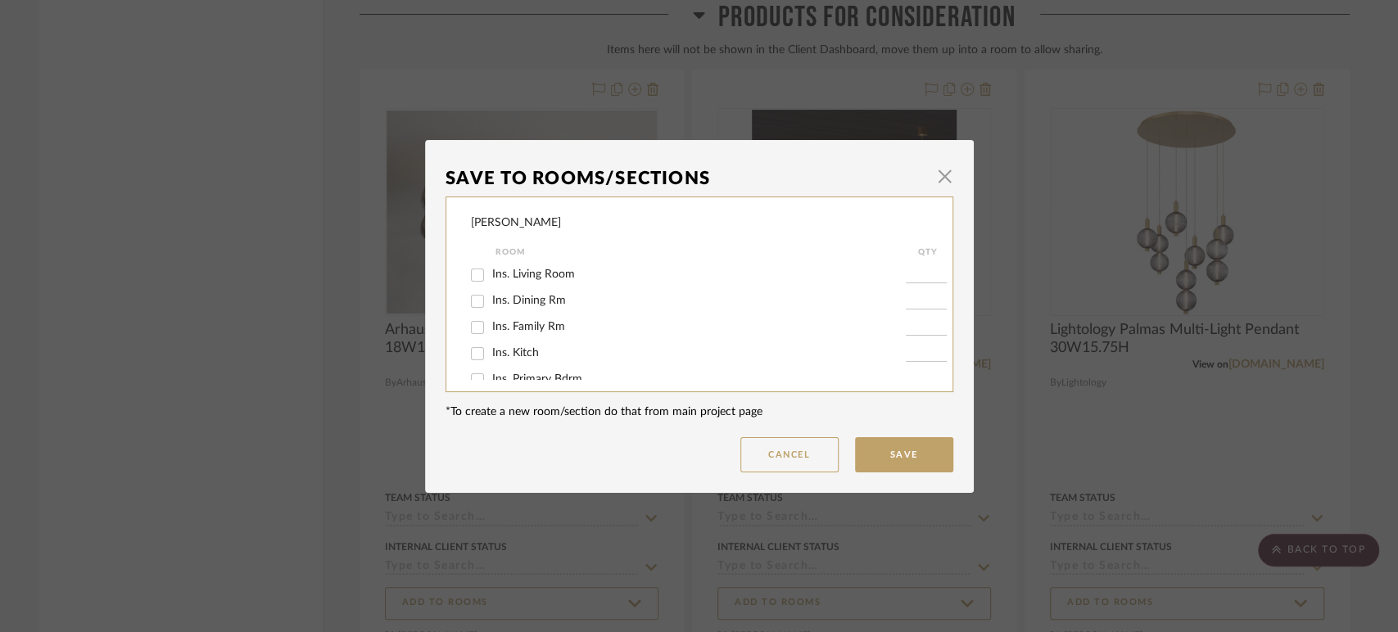
scroll to position [490, 0]
click at [492, 364] on span "Lighting" at bounding box center [512, 360] width 40 height 11
click at [490, 364] on input "Lighting" at bounding box center [477, 362] width 26 height 26
checkbox input "true"
type input "1"
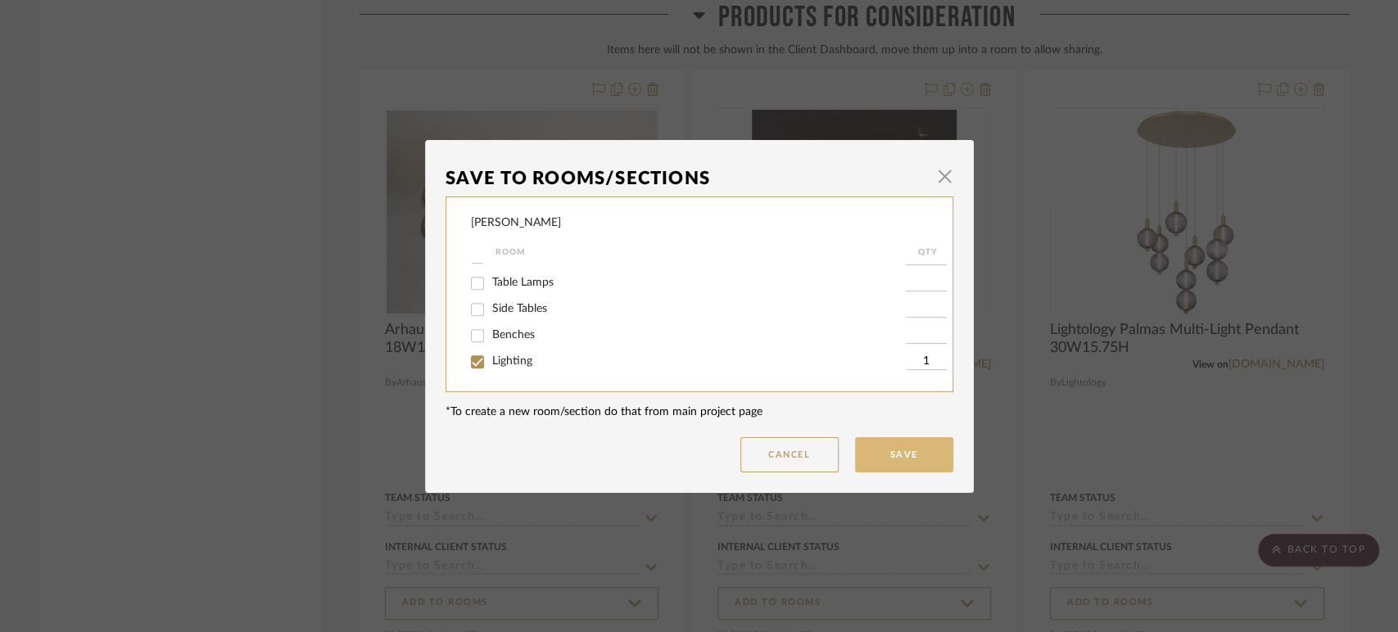
click at [919, 454] on button "Save" at bounding box center [904, 454] width 98 height 35
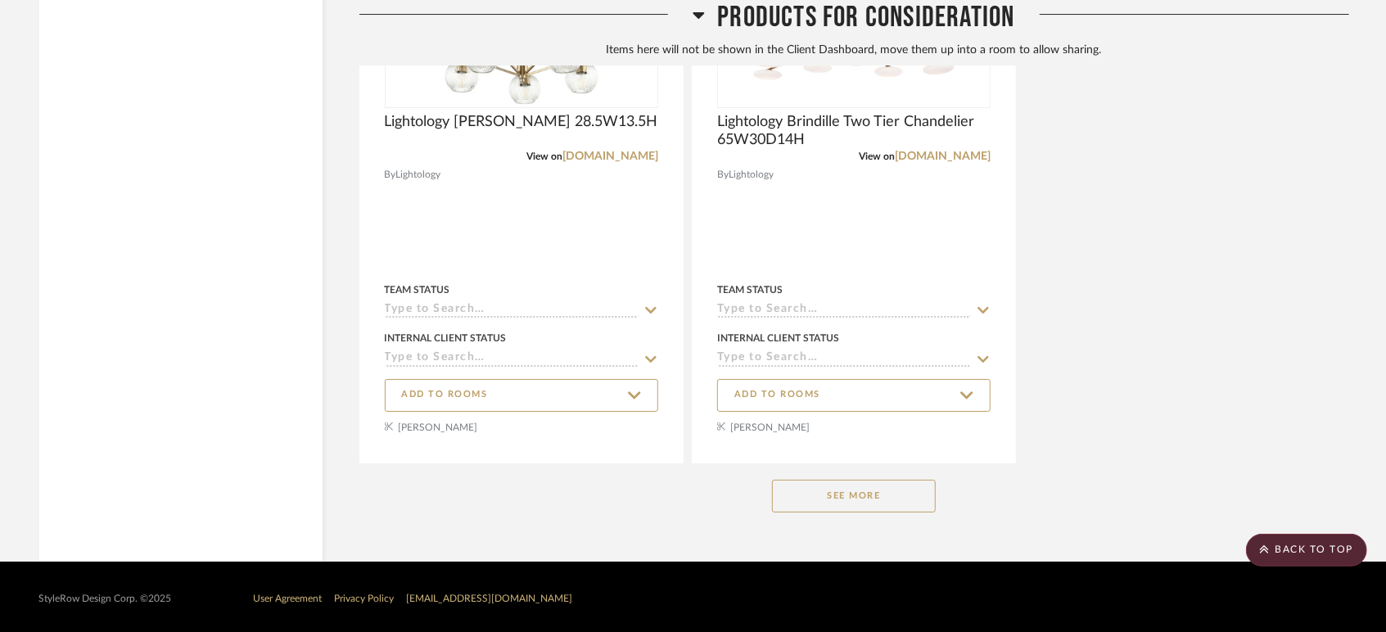
scroll to position [4003, 0]
click at [812, 486] on button "See More" at bounding box center [854, 495] width 164 height 33
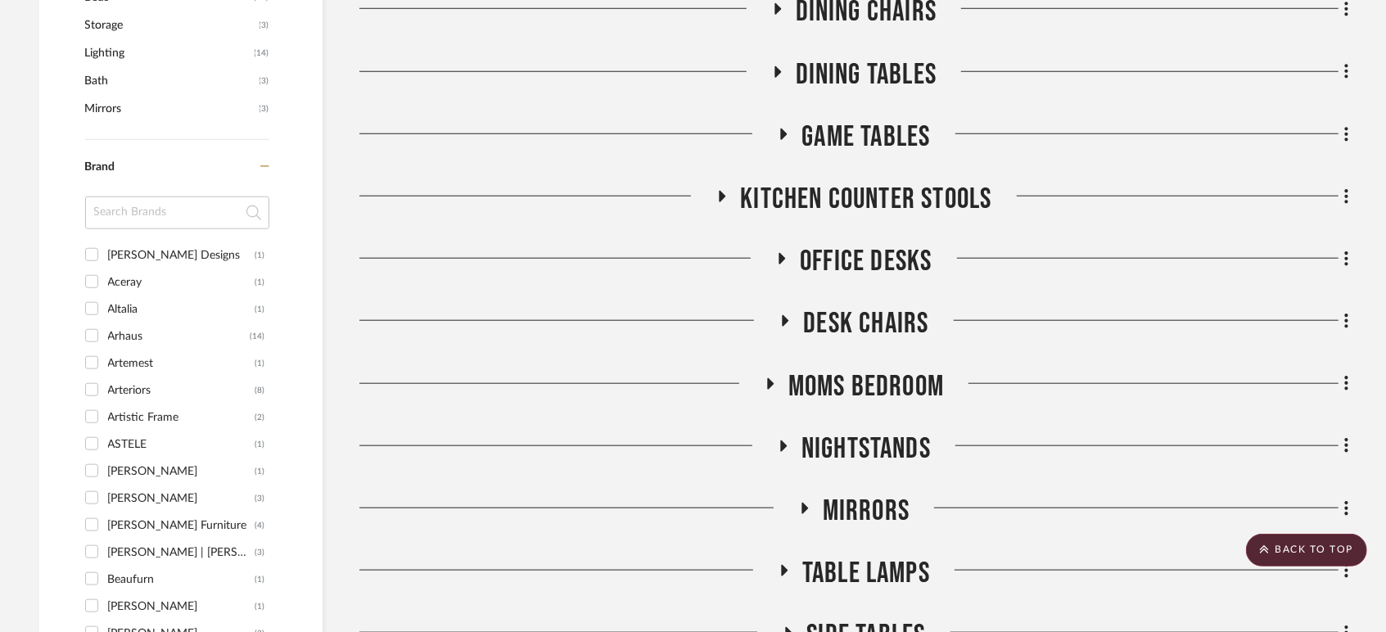
scroll to position [923, 0]
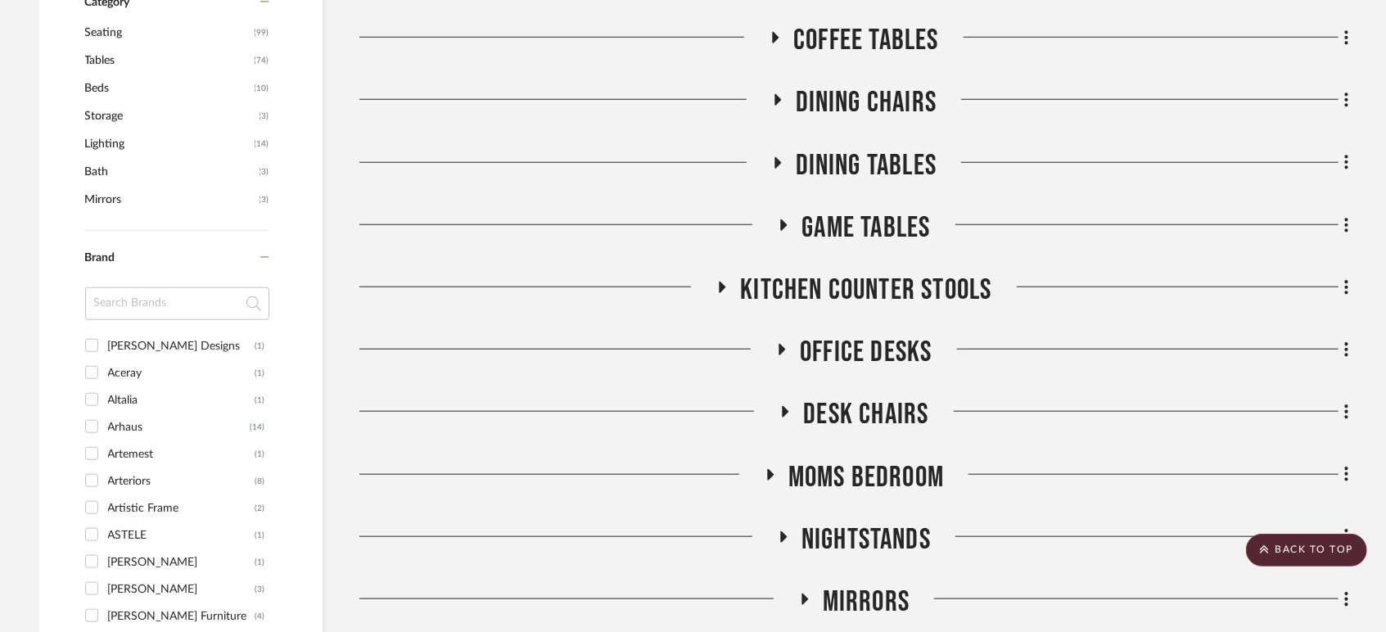
click at [874, 228] on span "Game Tables" at bounding box center [866, 227] width 129 height 35
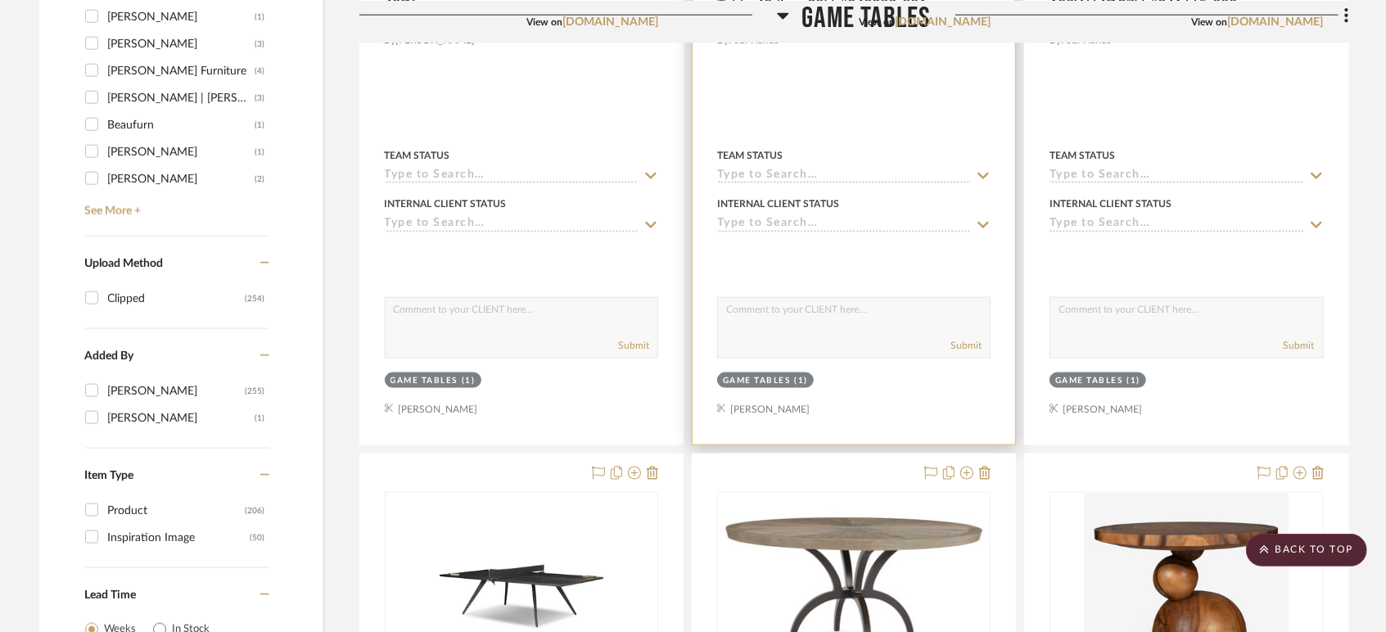
scroll to position [1832, 0]
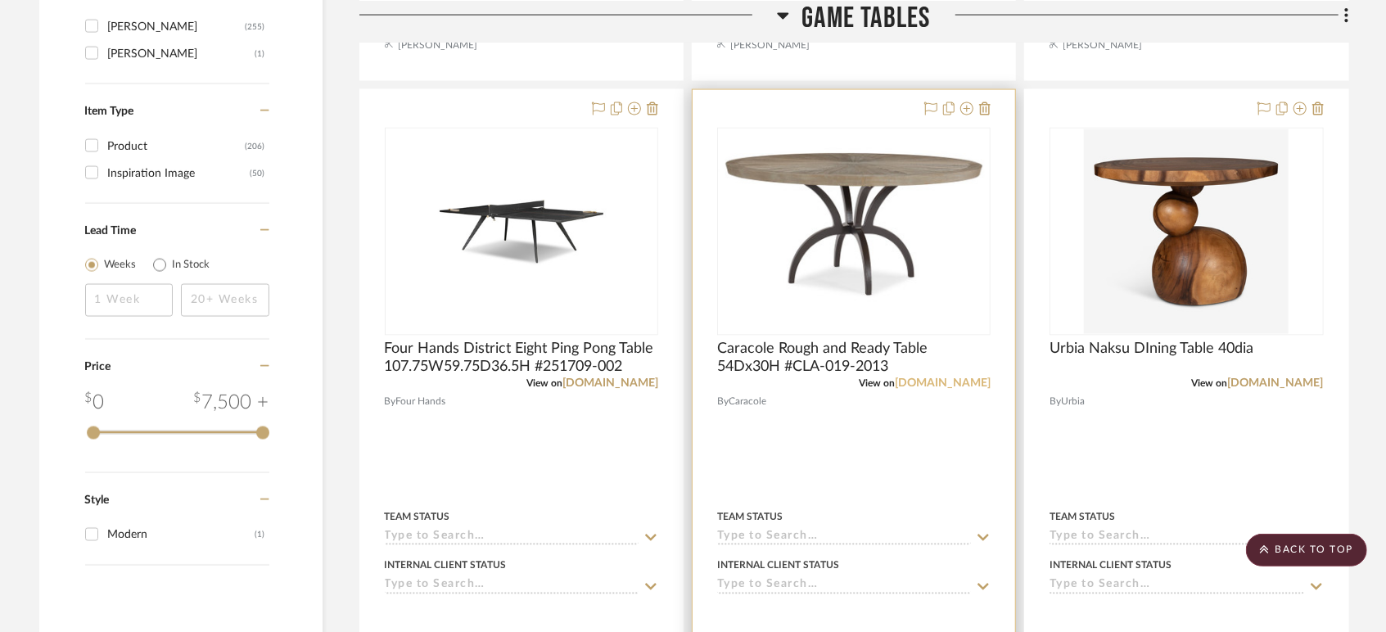
click at [940, 382] on link "caracole.com" at bounding box center [943, 383] width 96 height 11
click at [0, 0] on img at bounding box center [0, 0] width 0 height 0
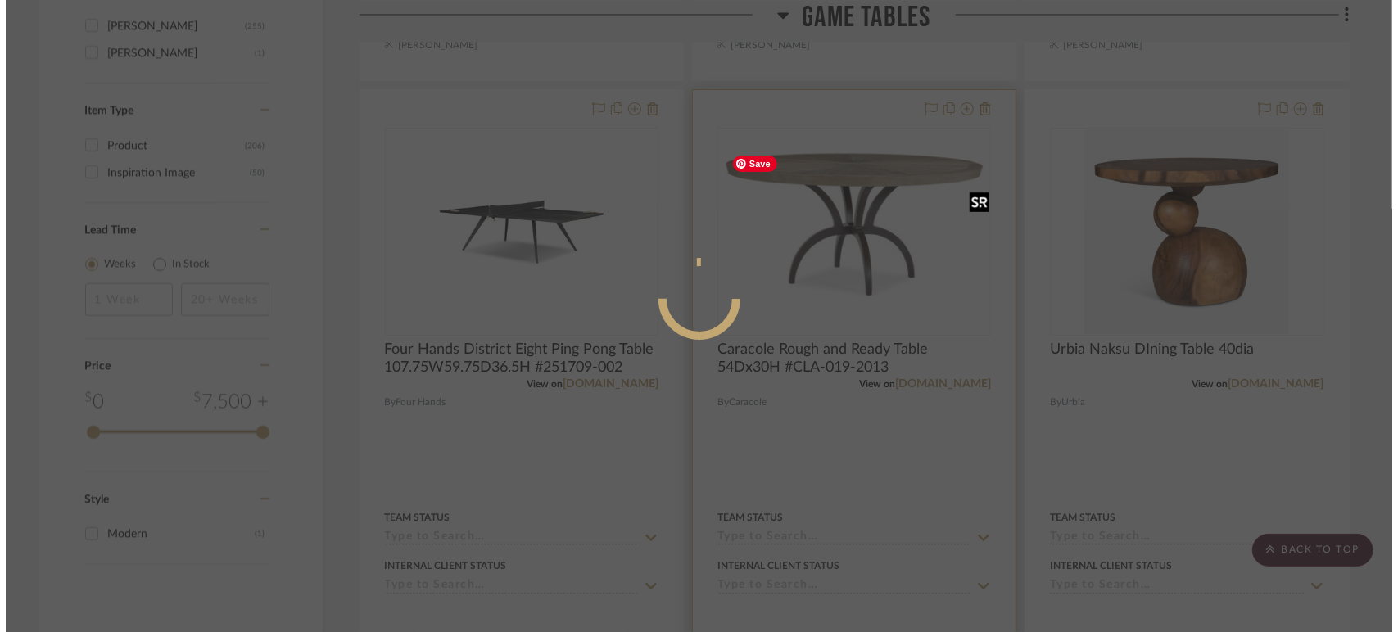
scroll to position [0, 0]
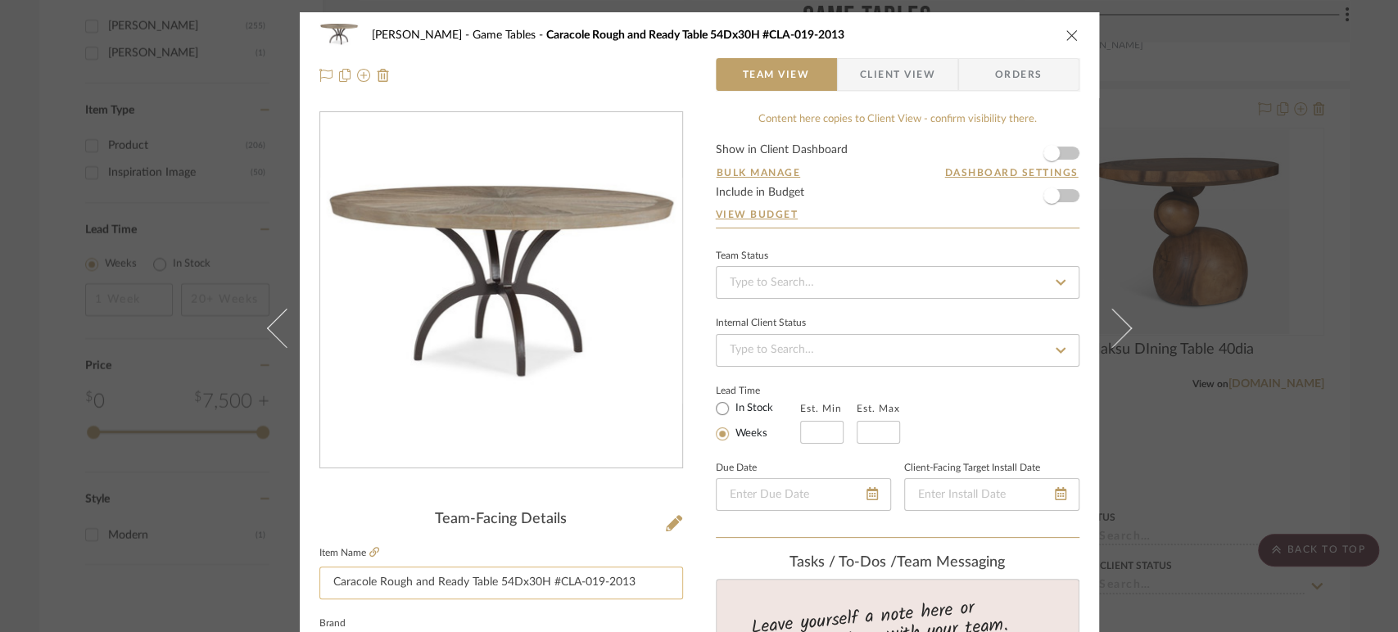
click at [478, 585] on input "Caracole Rough and Ready Table 54Dx30H #CLA-019-2013" at bounding box center [501, 583] width 364 height 33
click at [1065, 30] on icon "close" at bounding box center [1071, 35] width 13 height 13
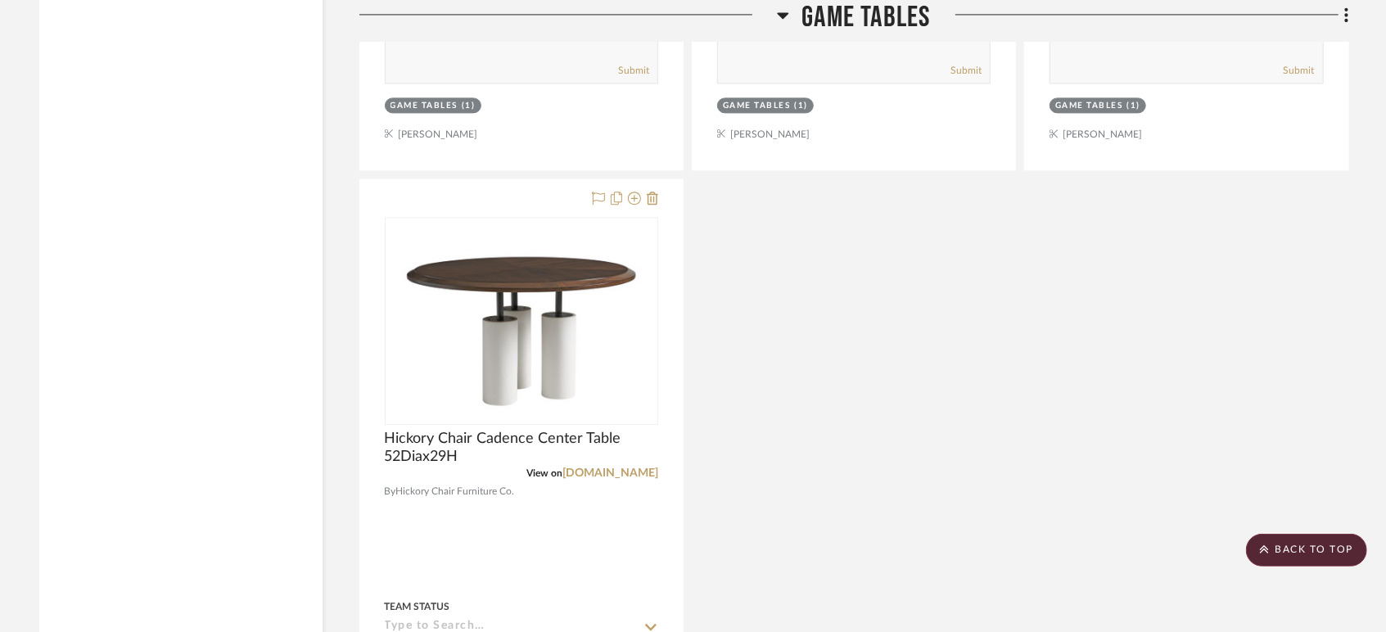
scroll to position [3015, 0]
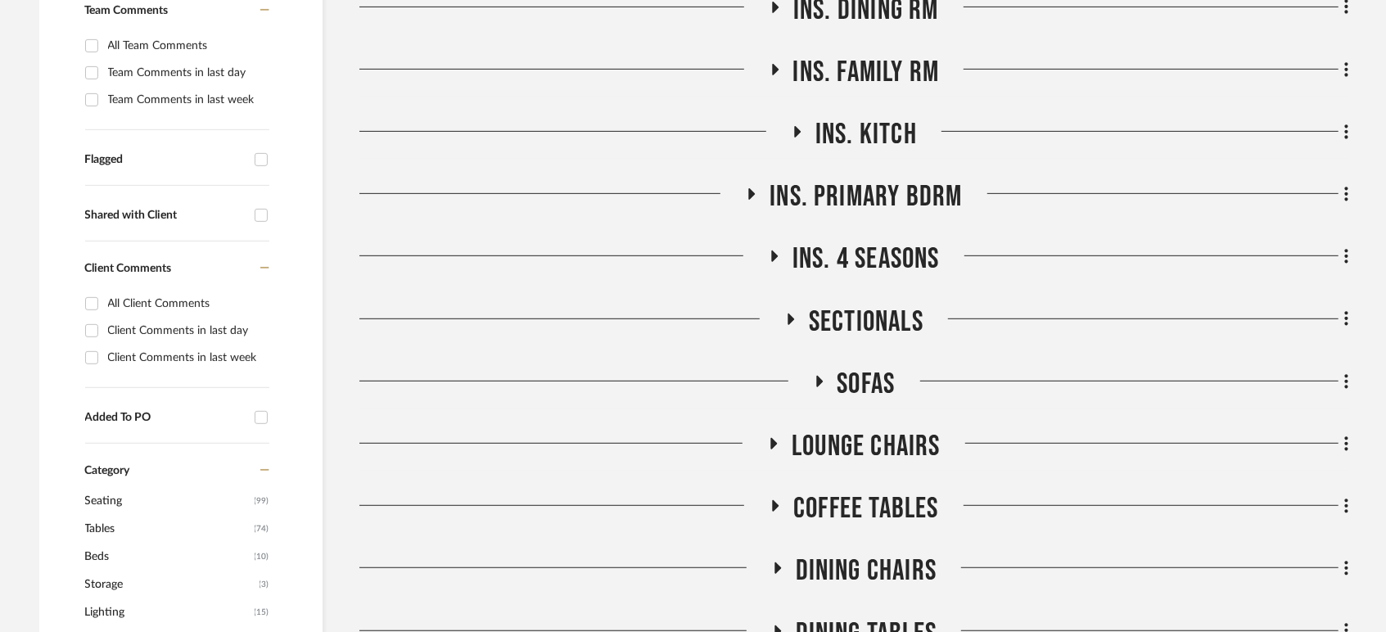
scroll to position [1000, 0]
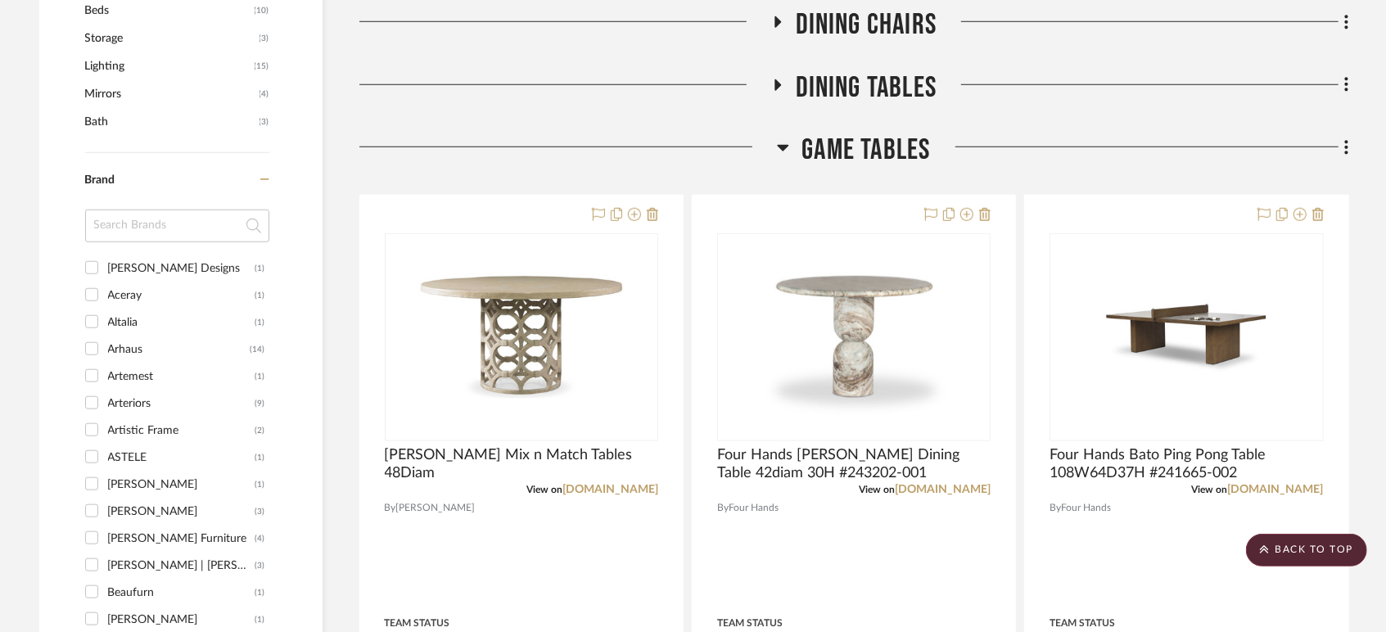
click at [865, 139] on span "Game Tables" at bounding box center [866, 150] width 129 height 35
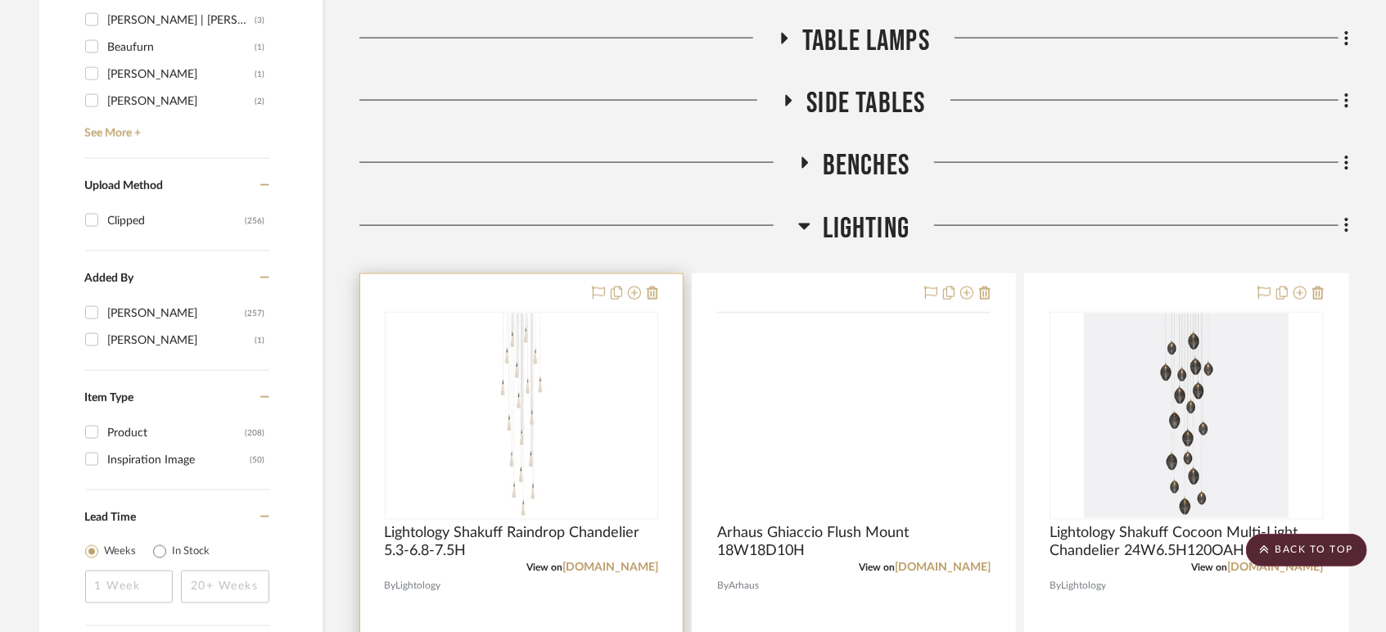
scroll to position [1637, 0]
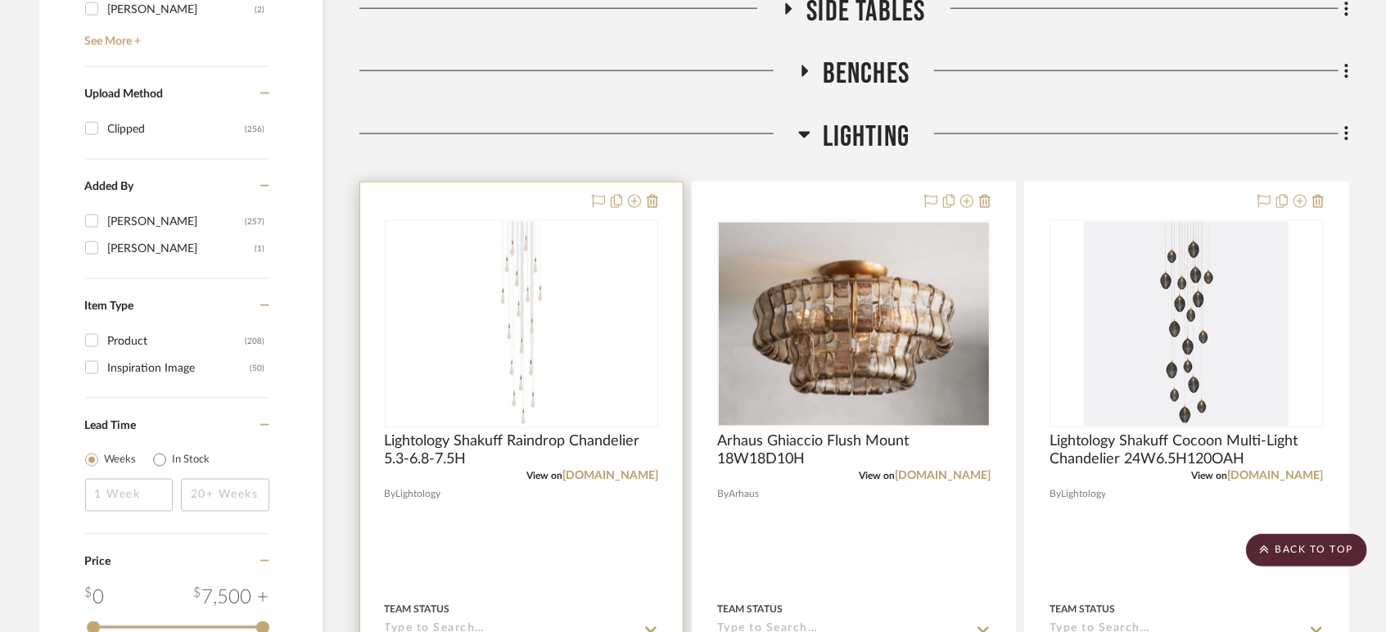
click at [545, 396] on img "0" at bounding box center [521, 324] width 52 height 205
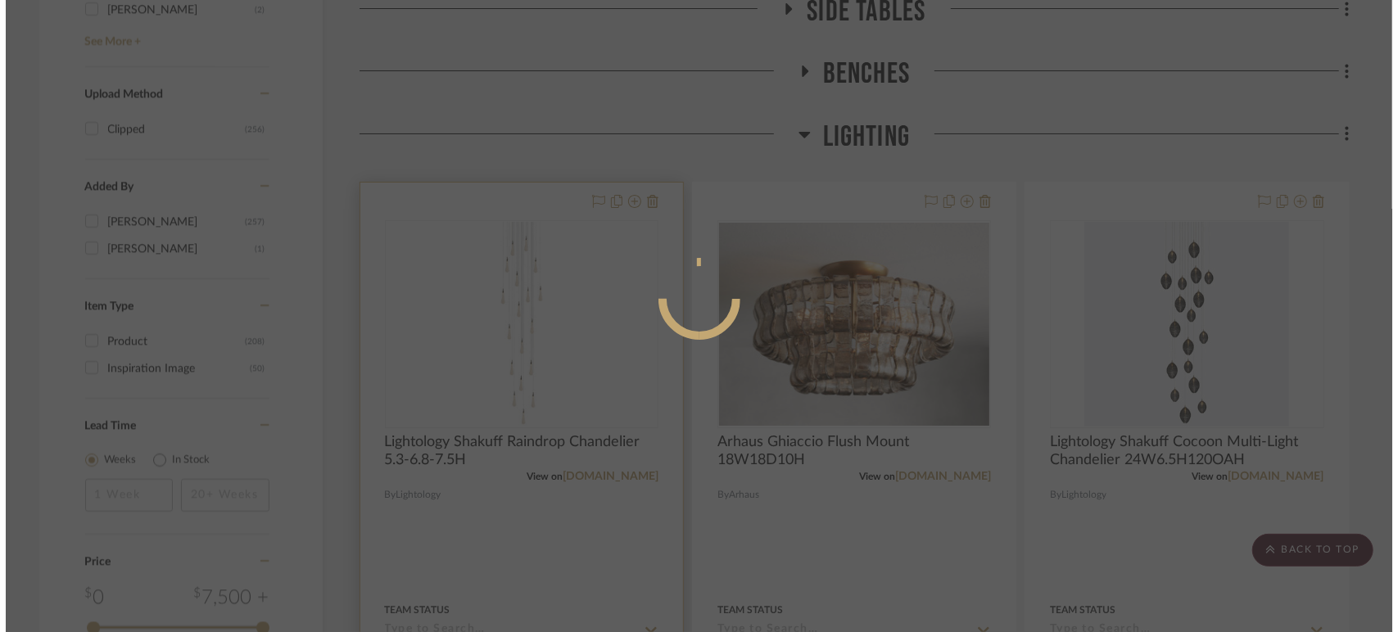
scroll to position [0, 0]
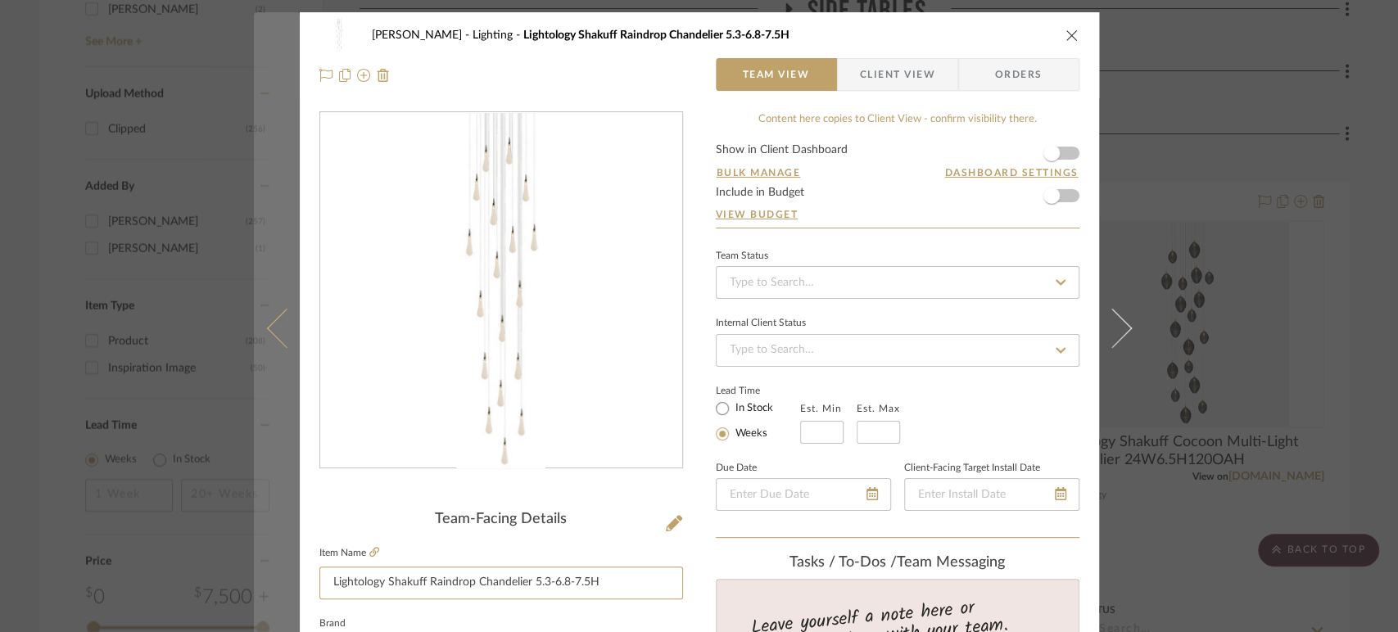
drag, startPoint x: 599, startPoint y: 586, endPoint x: 286, endPoint y: 601, distance: 313.9
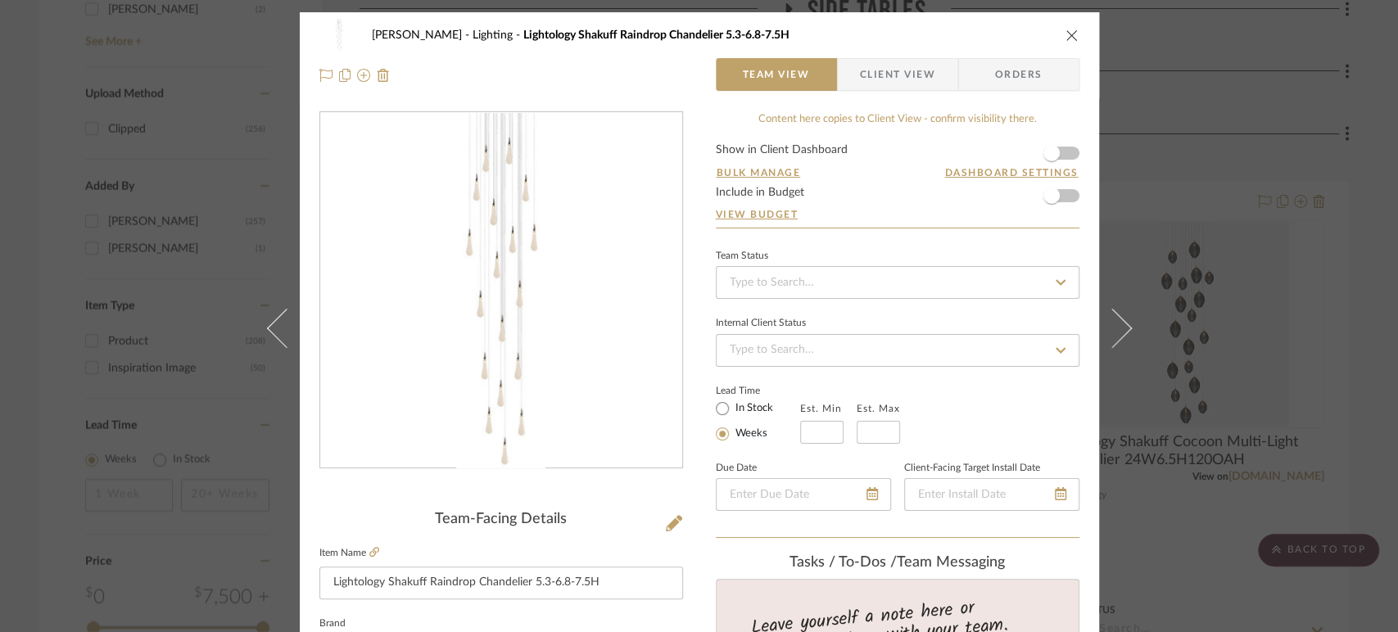
drag, startPoint x: 1068, startPoint y: 38, endPoint x: 913, endPoint y: 245, distance: 258.6
click at [1068, 38] on icon "close" at bounding box center [1071, 35] width 13 height 13
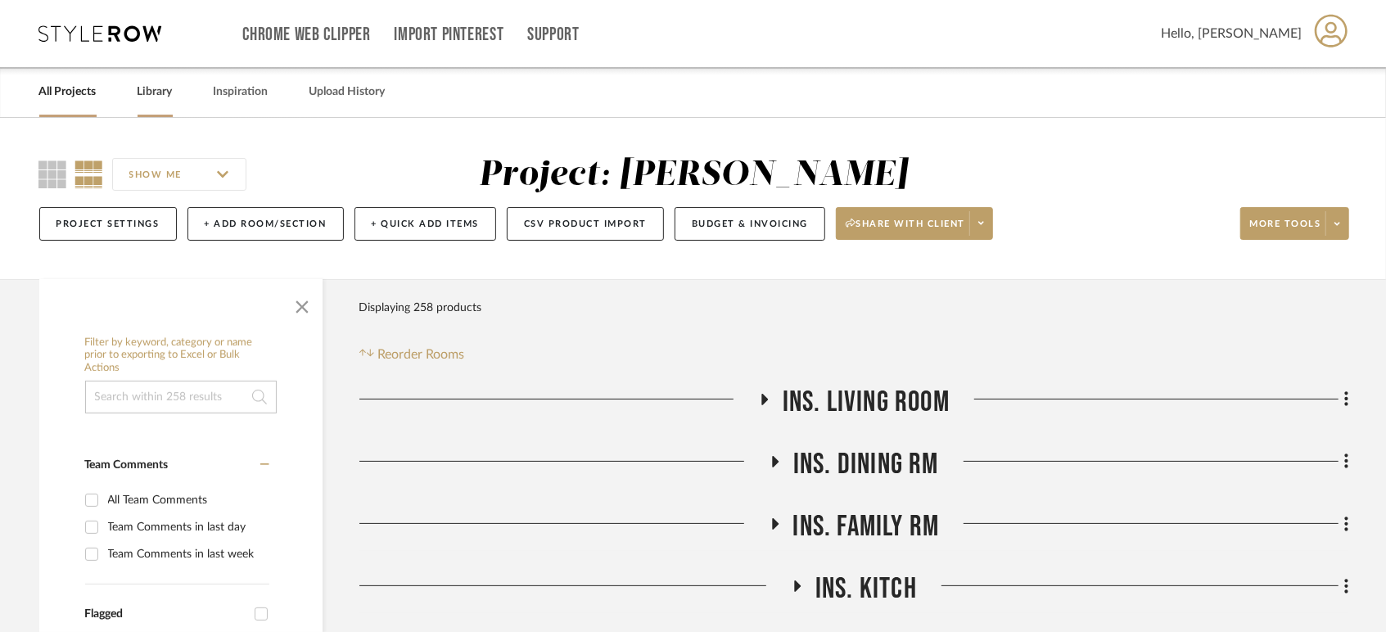
click at [154, 98] on link "Library" at bounding box center [155, 92] width 35 height 22
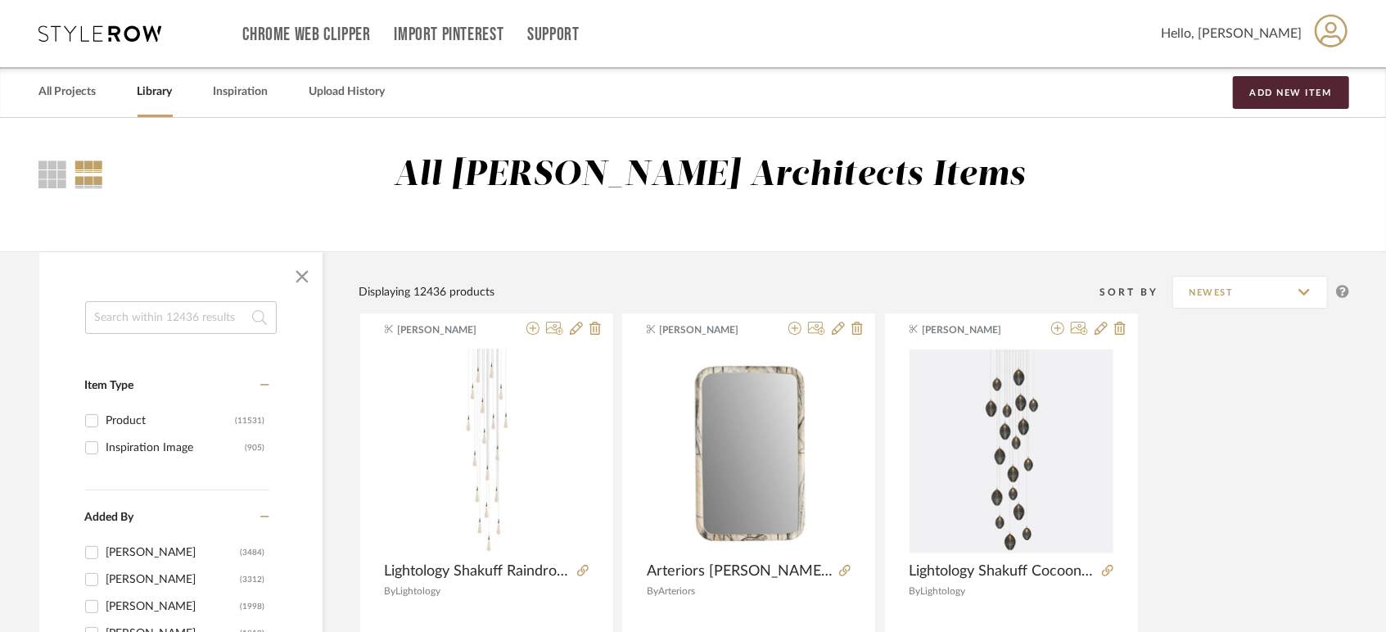
click at [153, 319] on input at bounding box center [181, 317] width 192 height 33
type input "chambers"
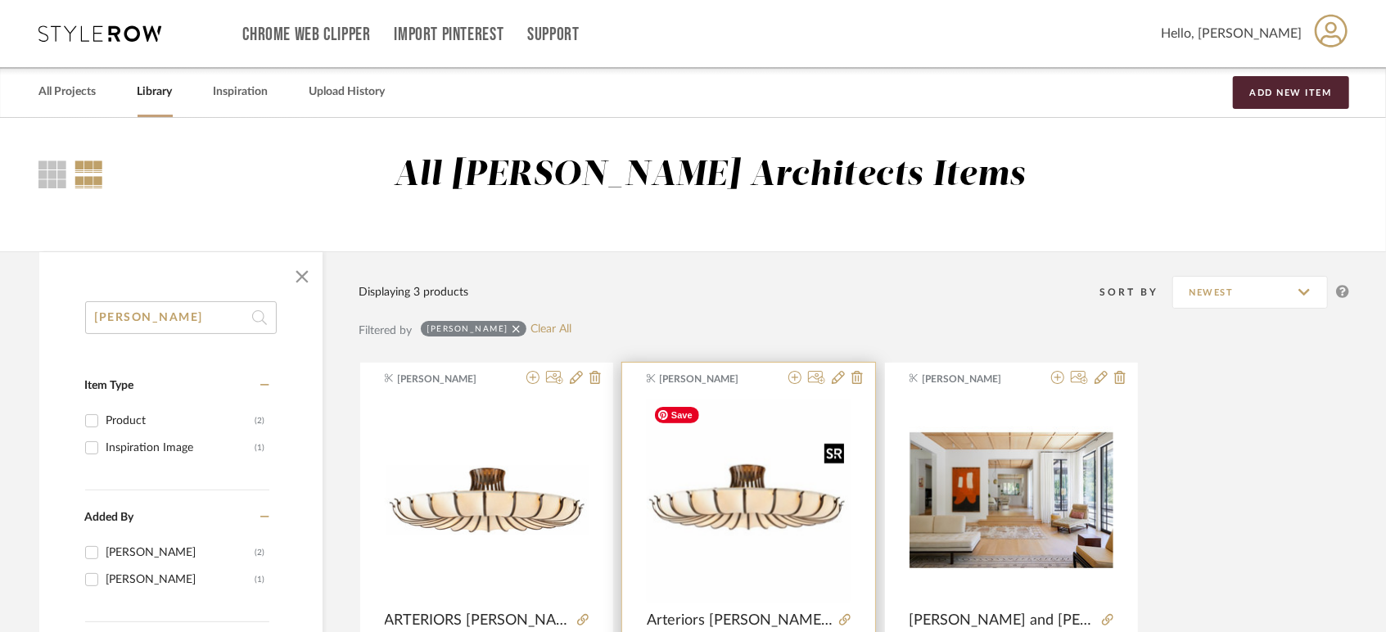
scroll to position [273, 0]
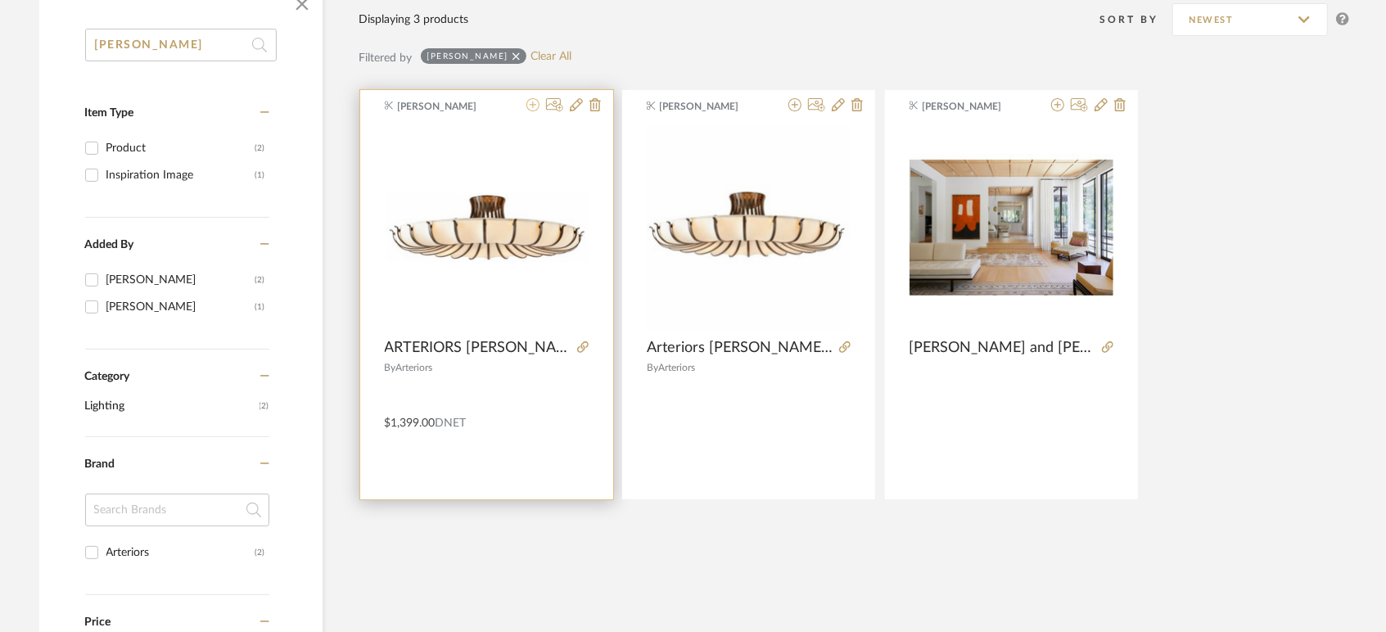
click at [531, 101] on icon at bounding box center [532, 104] width 13 height 13
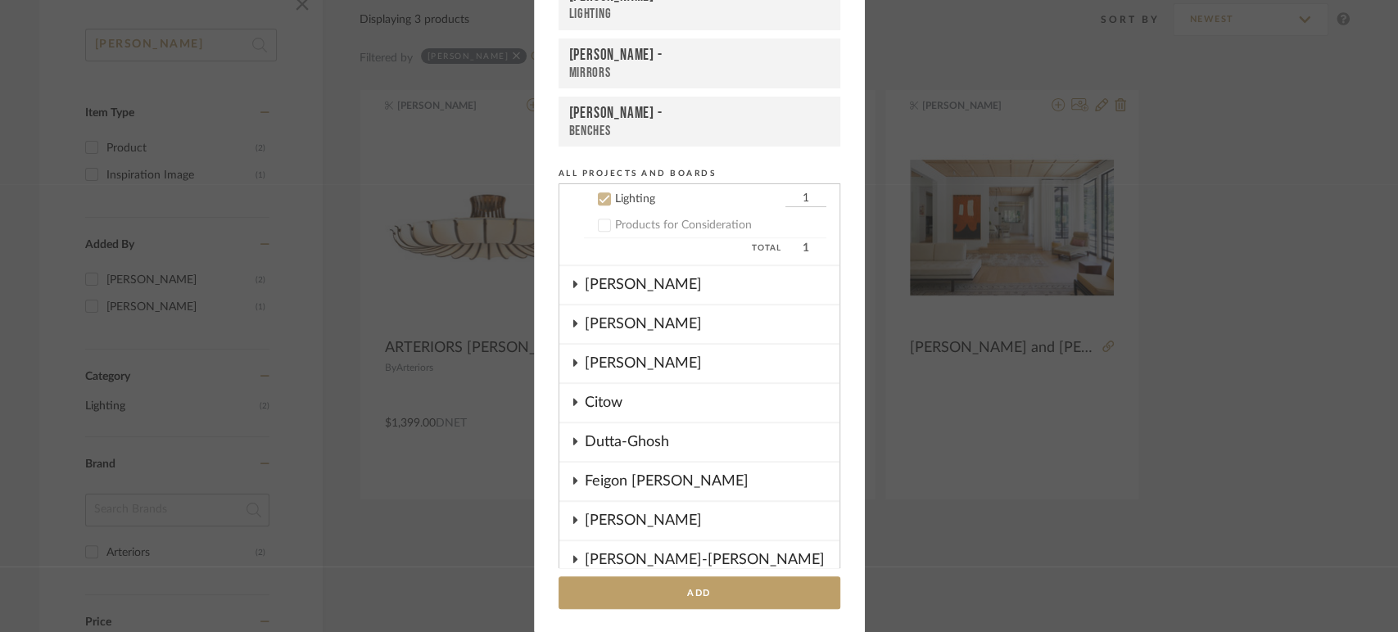
scroll to position [15, 0]
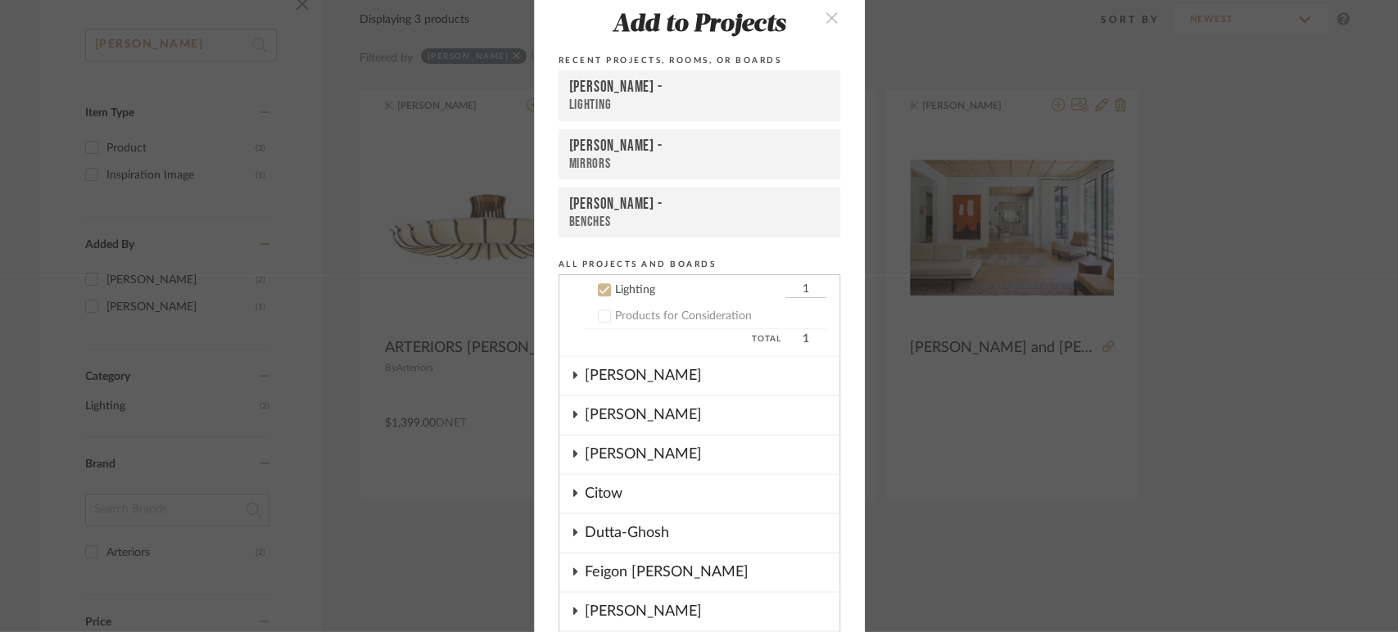
click at [611, 84] on div "Boutross -" at bounding box center [699, 88] width 260 height 20
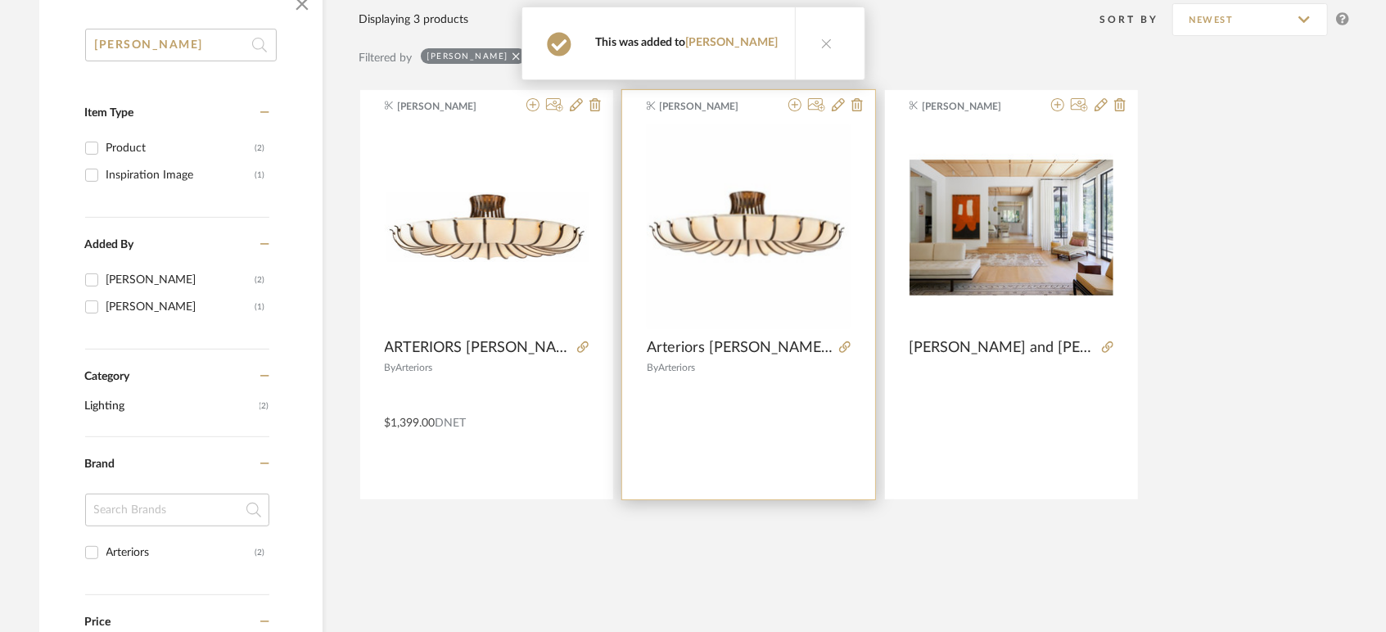
scroll to position [0, 0]
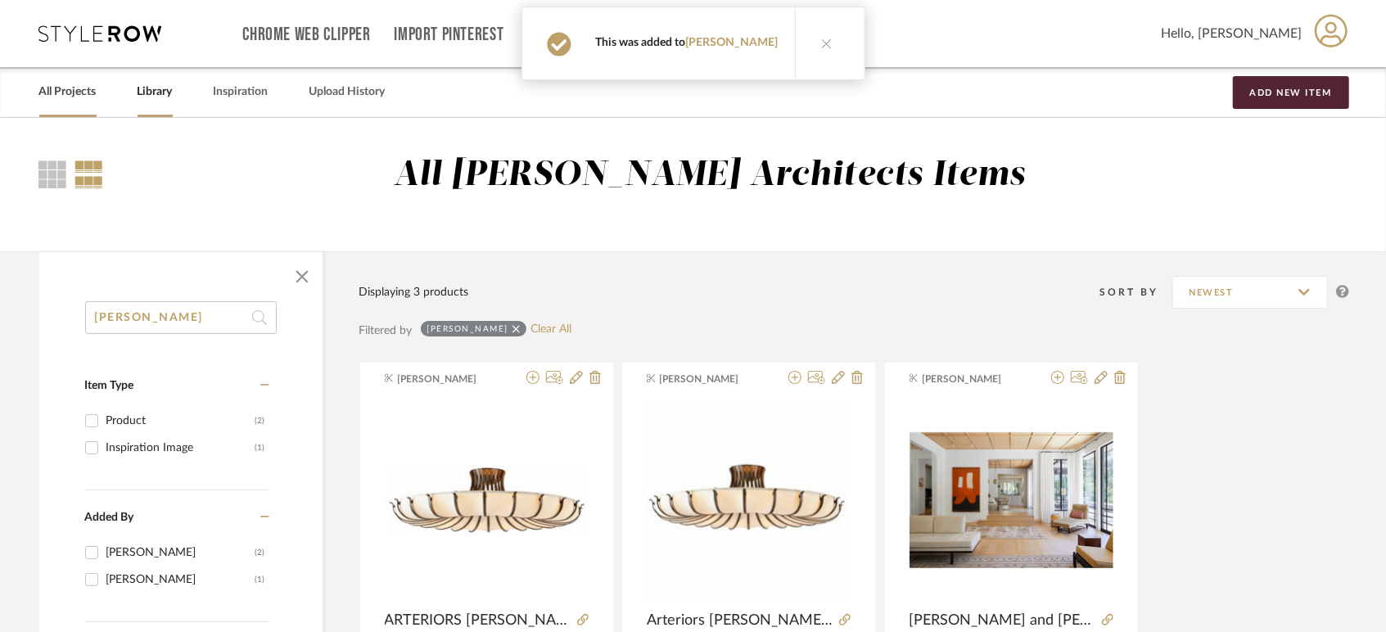
click at [68, 93] on link "All Projects" at bounding box center [67, 92] width 57 height 22
